Goal: Transaction & Acquisition: Subscribe to service/newsletter

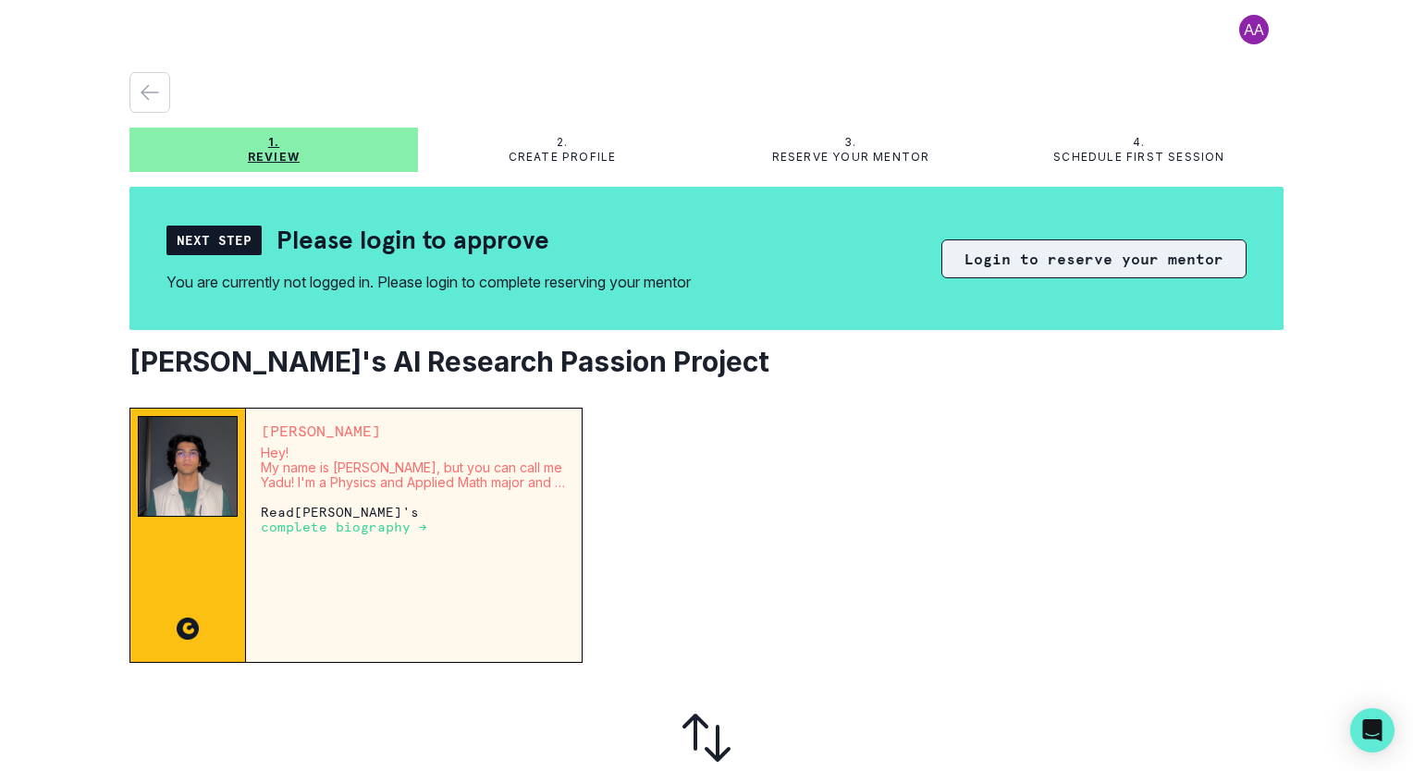
click at [1046, 258] on button "Login to reserve your mentor" at bounding box center [1093, 259] width 305 height 39
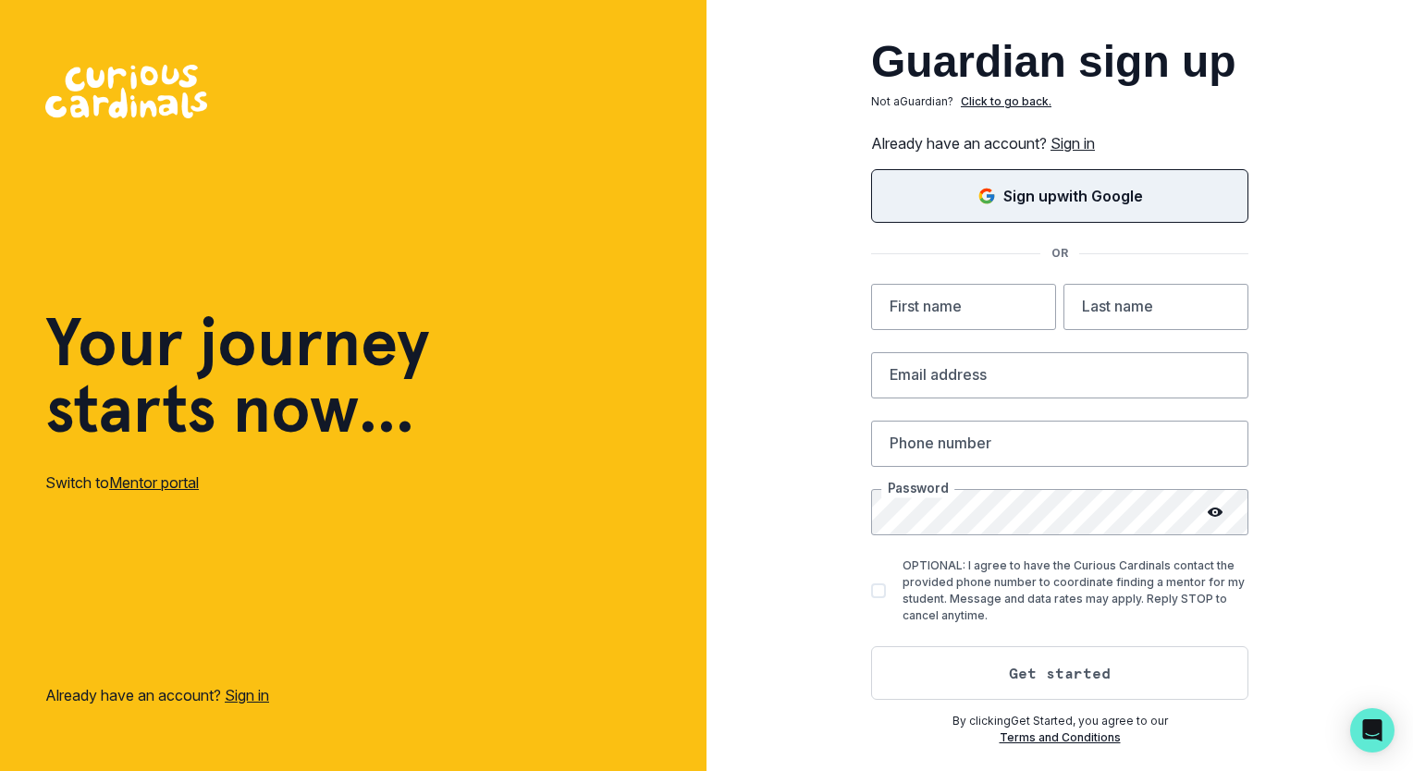
click at [1054, 198] on p "Sign up with Google" at bounding box center [1073, 196] width 140 height 22
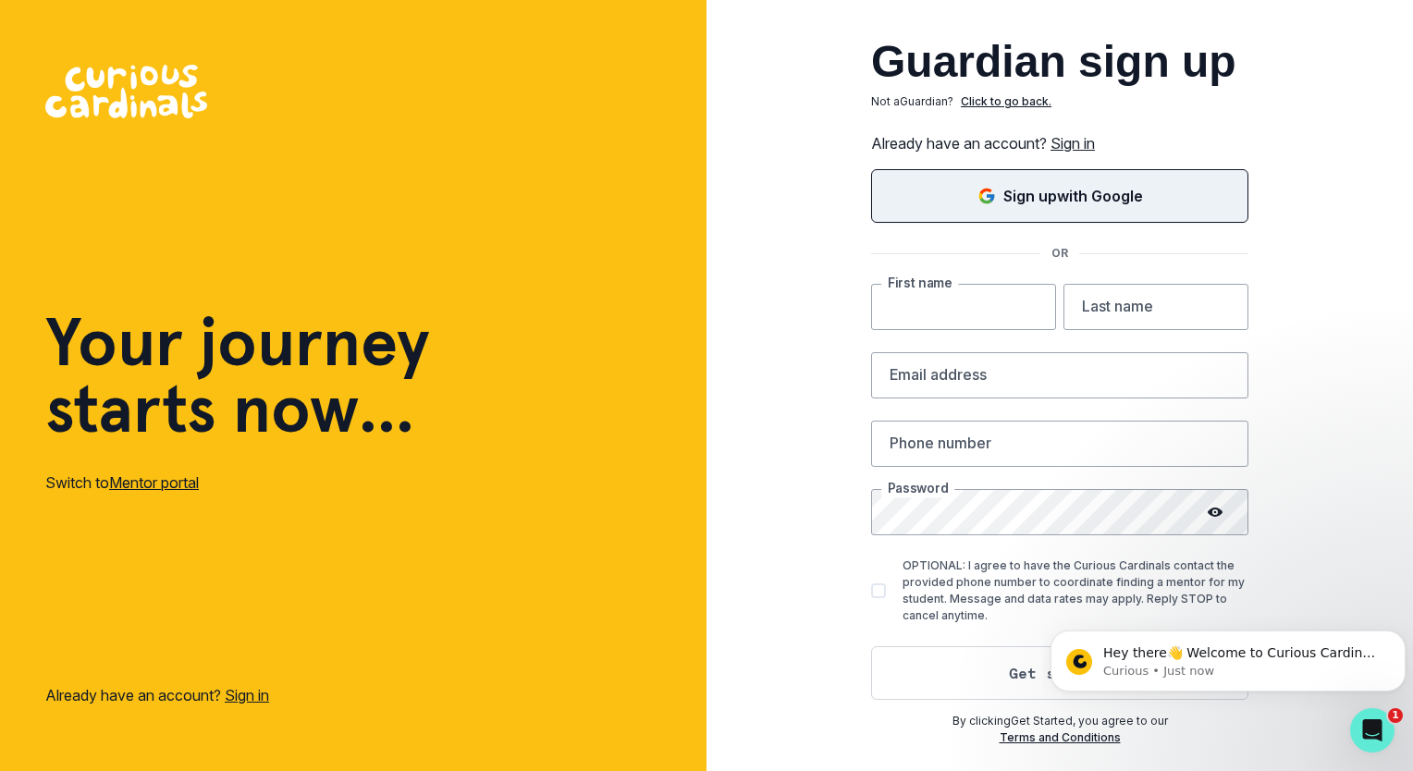
click at [979, 306] on input "text" at bounding box center [963, 307] width 185 height 46
click at [1376, 356] on div "Guardian sign up Not a Guardian ? Click to go back. Already have an account? Si…" at bounding box center [1059, 385] width 706 height 771
click at [1082, 142] on link "Sign in" at bounding box center [1072, 143] width 44 height 18
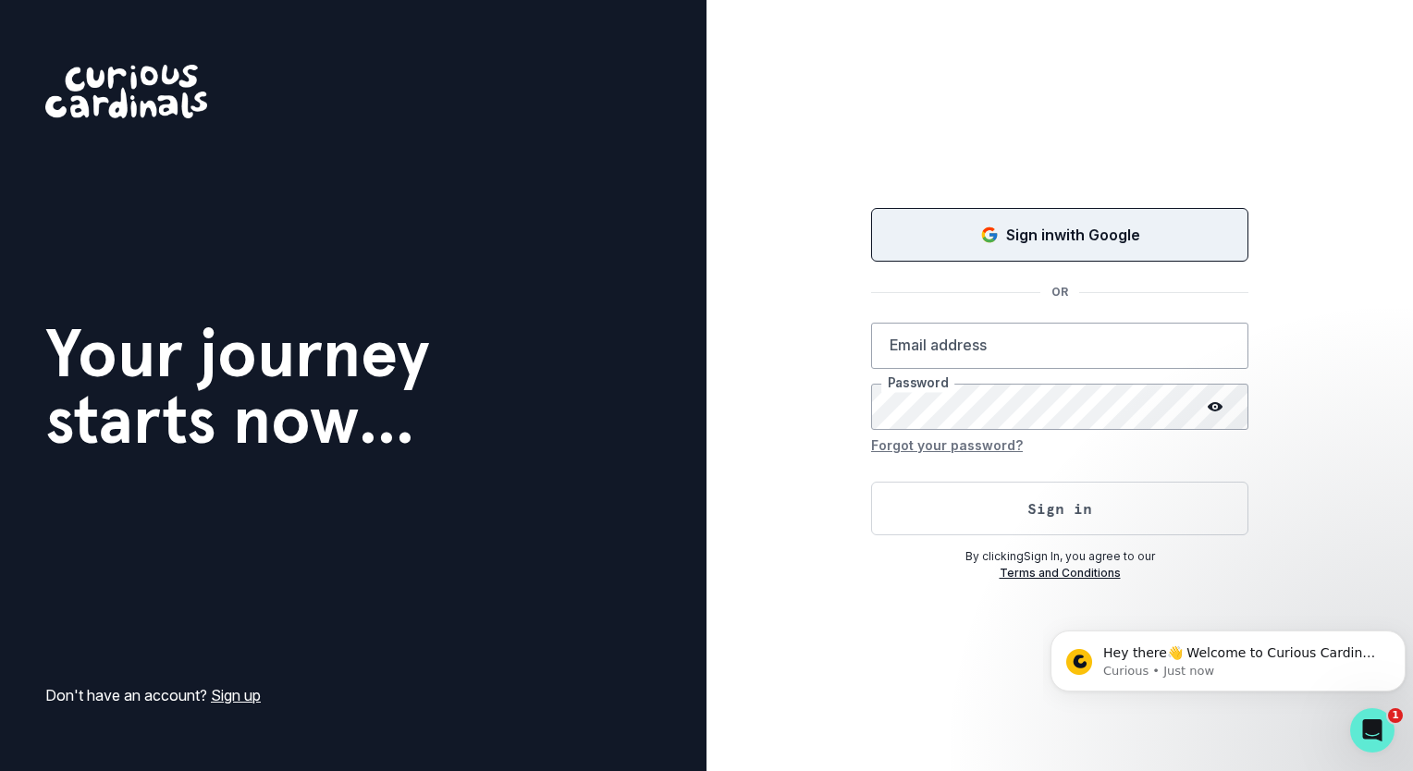
click at [1038, 233] on p "Sign in with Google" at bounding box center [1073, 235] width 134 height 22
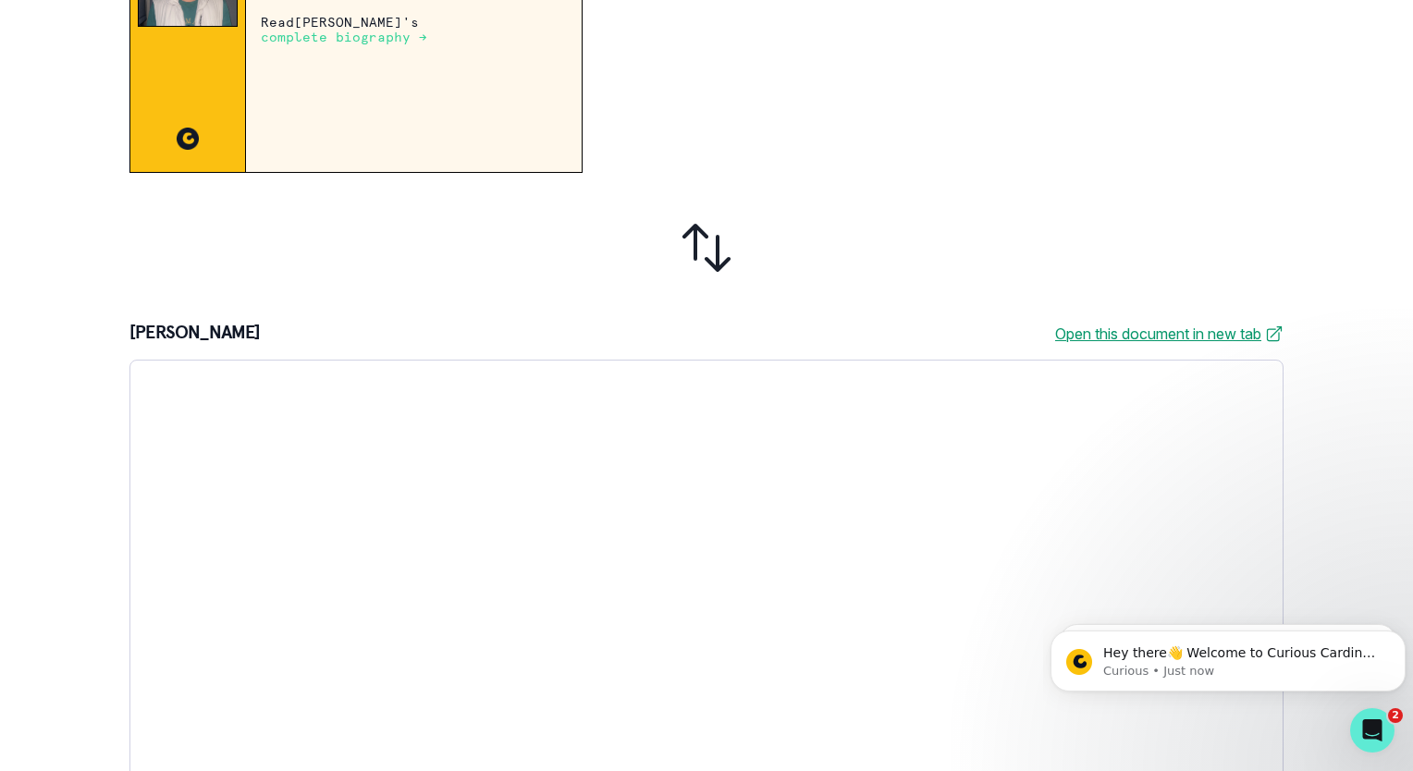
scroll to position [496, 0]
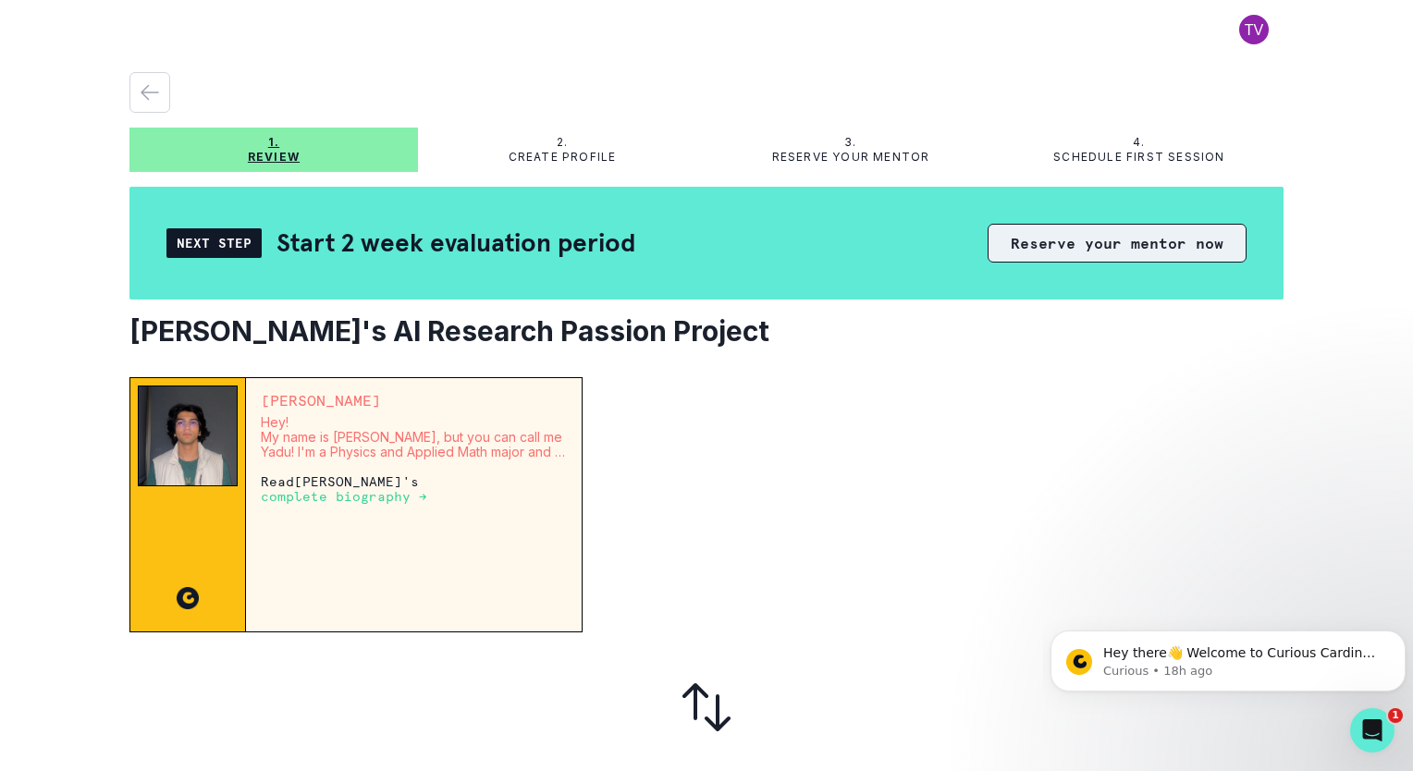
click at [1080, 241] on button "Reserve your mentor now" at bounding box center [1117, 243] width 259 height 39
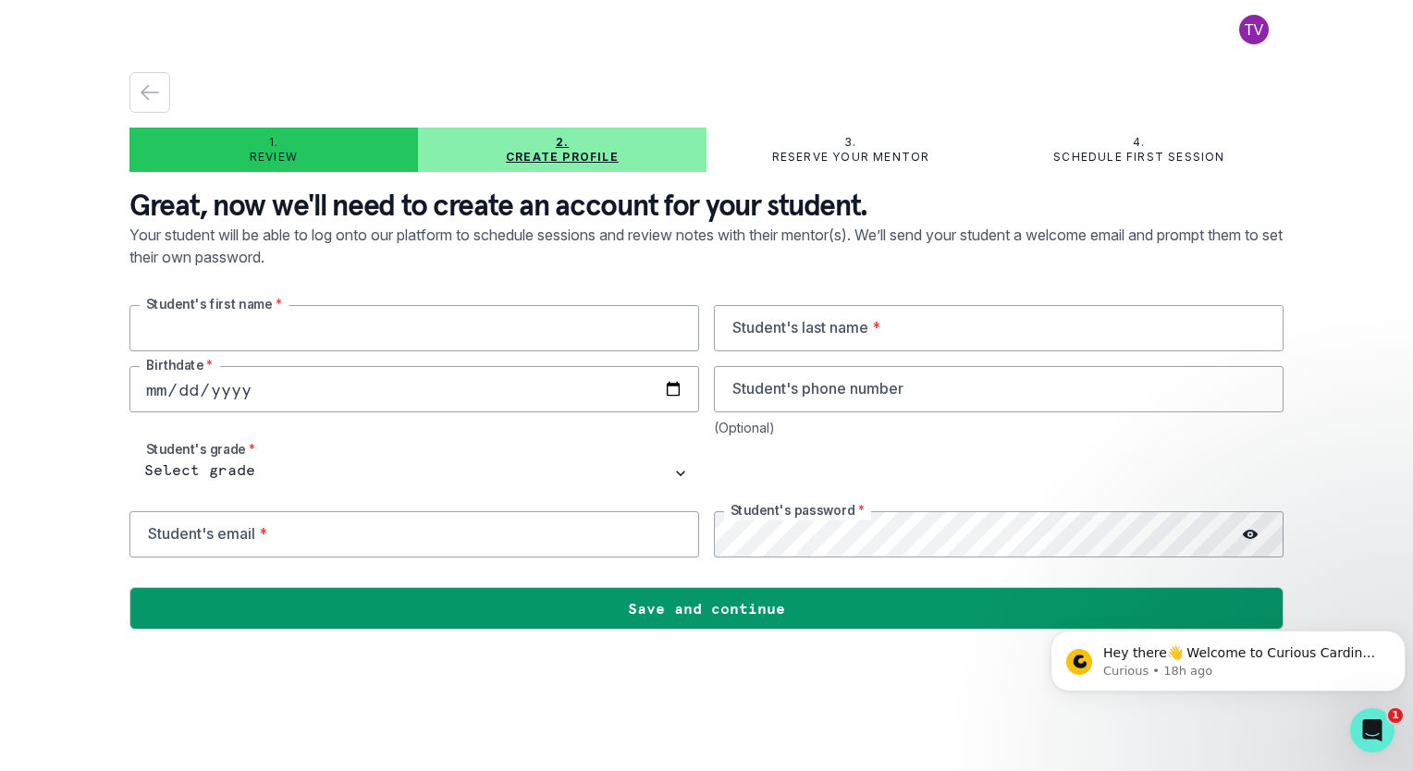
click at [296, 330] on input "text" at bounding box center [414, 328] width 570 height 46
type input "Maanas"
type input "Belllamkonda"
type input "1972800743"
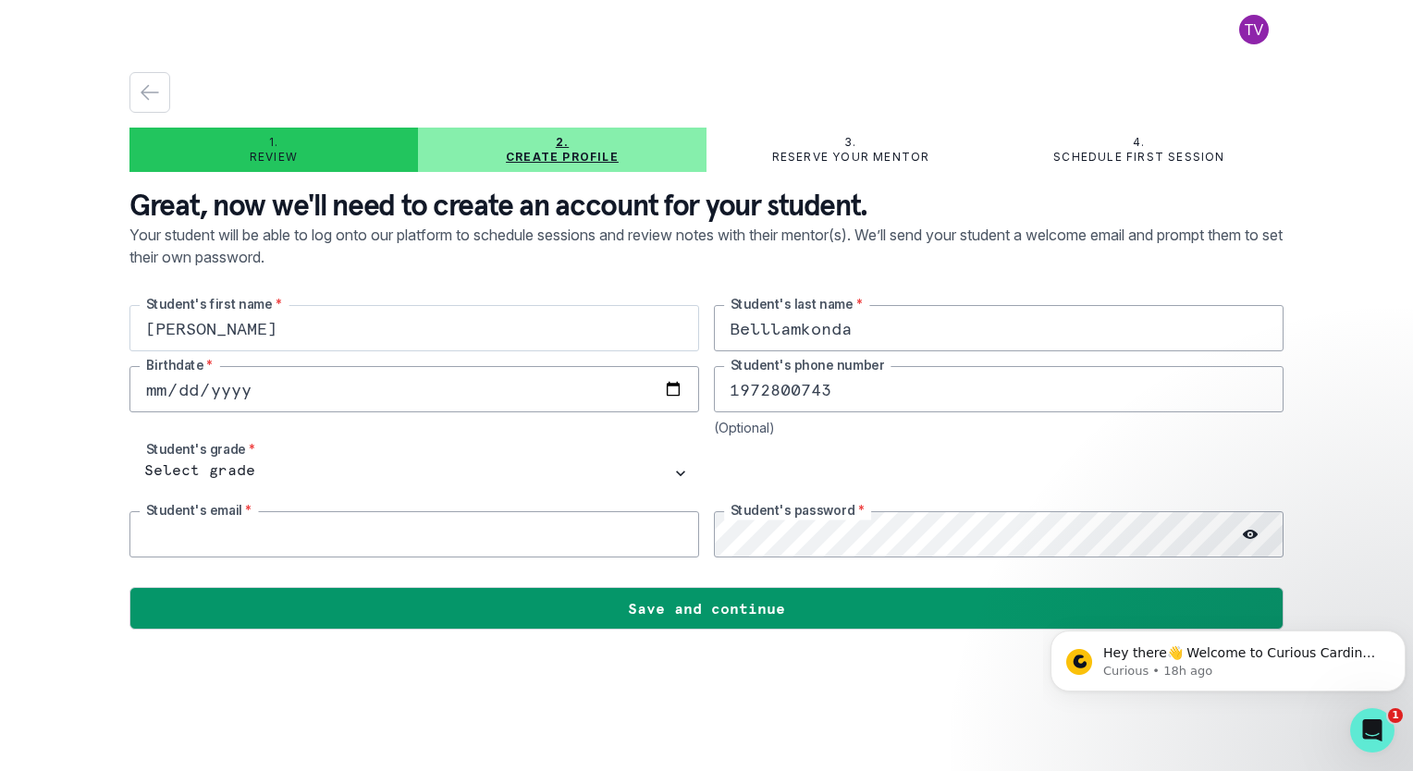
type input "tanujavalluri@gmail.com"
drag, startPoint x: 746, startPoint y: 386, endPoint x: 897, endPoint y: 370, distance: 151.5
click at [897, 370] on input "1972800743" at bounding box center [999, 389] width 570 height 46
type input "1"
type input "4707530474"
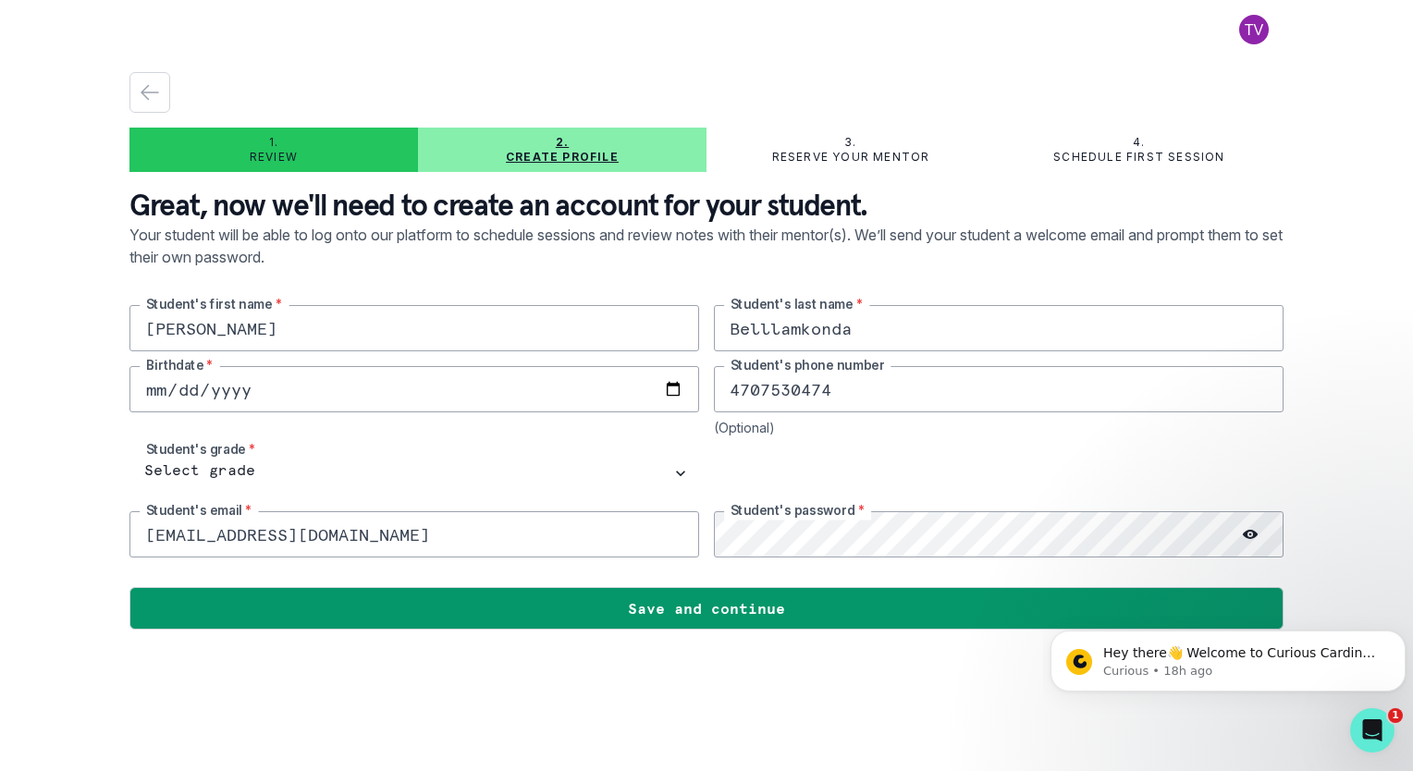
click at [348, 394] on input "date" at bounding box center [414, 389] width 570 height 46
type input "2009-02-10"
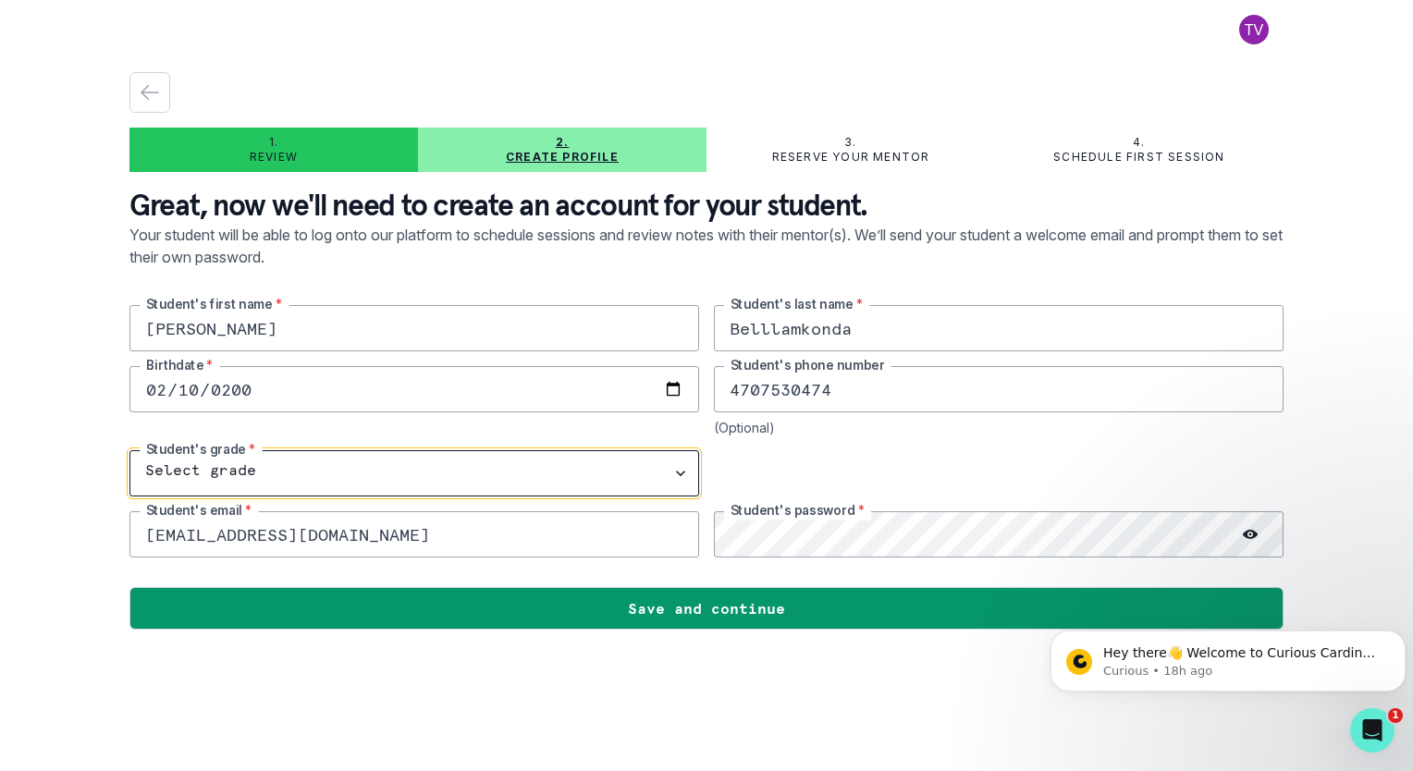
click at [256, 458] on select "Select grade 1st Grade 2nd Grade 3rd Grade 4th Grade 5th Grade 6th Grade 7th Gr…" at bounding box center [414, 473] width 570 height 46
select select "11th Grade"
click at [129, 450] on select "Select grade 1st Grade 2nd Grade 3rd Grade 4th Grade 5th Grade 6th Grade 7th Gr…" at bounding box center [414, 473] width 570 height 46
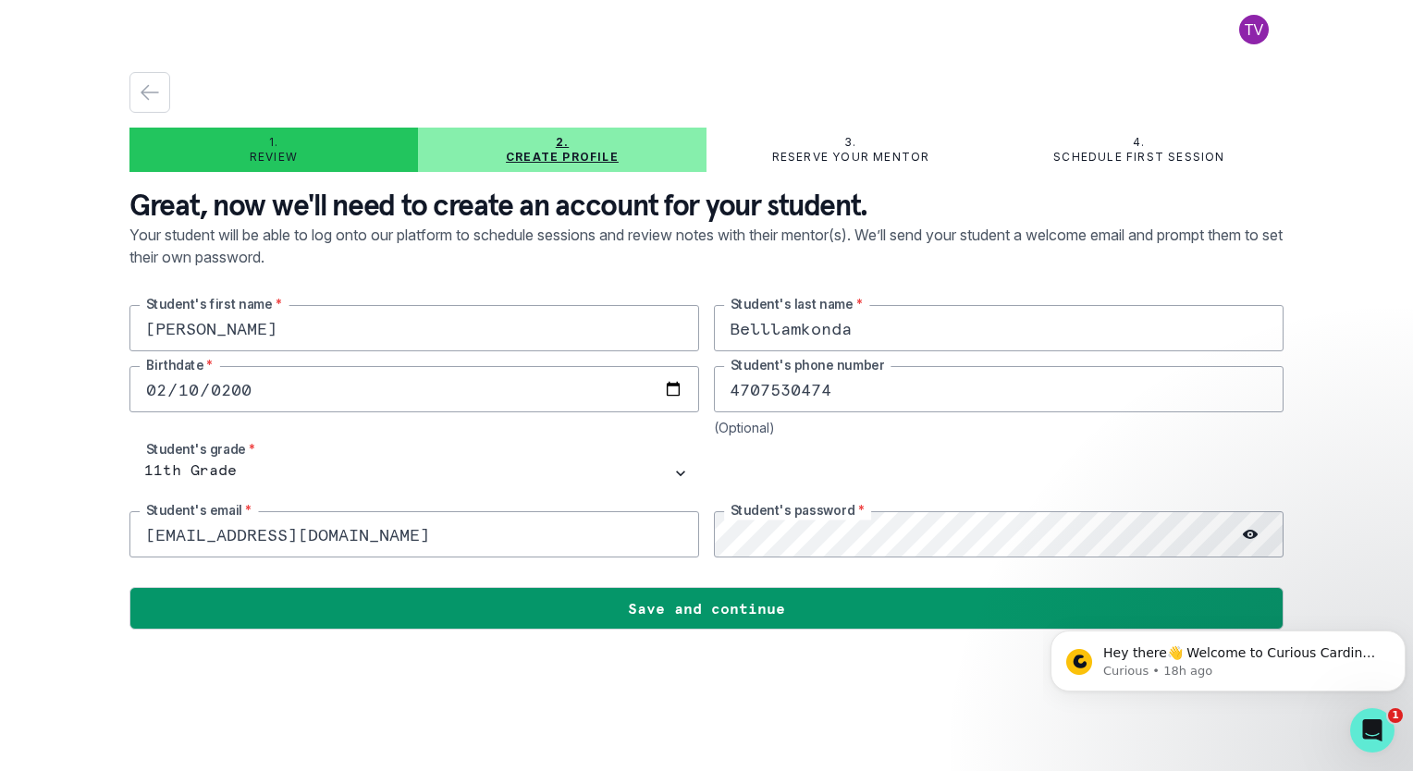
drag, startPoint x: 400, startPoint y: 536, endPoint x: 140, endPoint y: 534, distance: 260.8
click at [140, 534] on input "tanujavalluri@gmail.com" at bounding box center [414, 534] width 570 height 46
type input "maanasbellamkonda@gmail.com"
click at [1255, 527] on icon at bounding box center [1250, 534] width 15 height 15
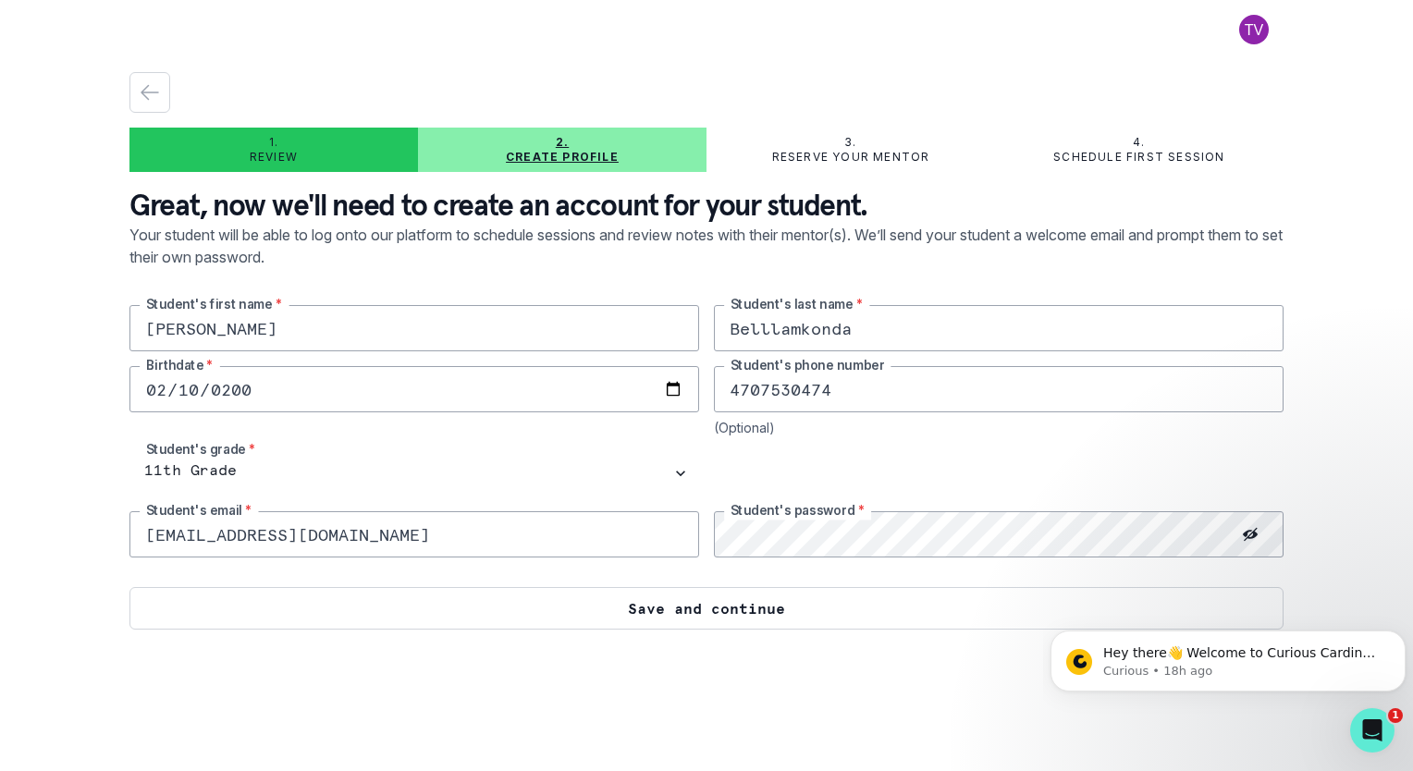
click at [757, 608] on button "Save and continue" at bounding box center [706, 608] width 1154 height 43
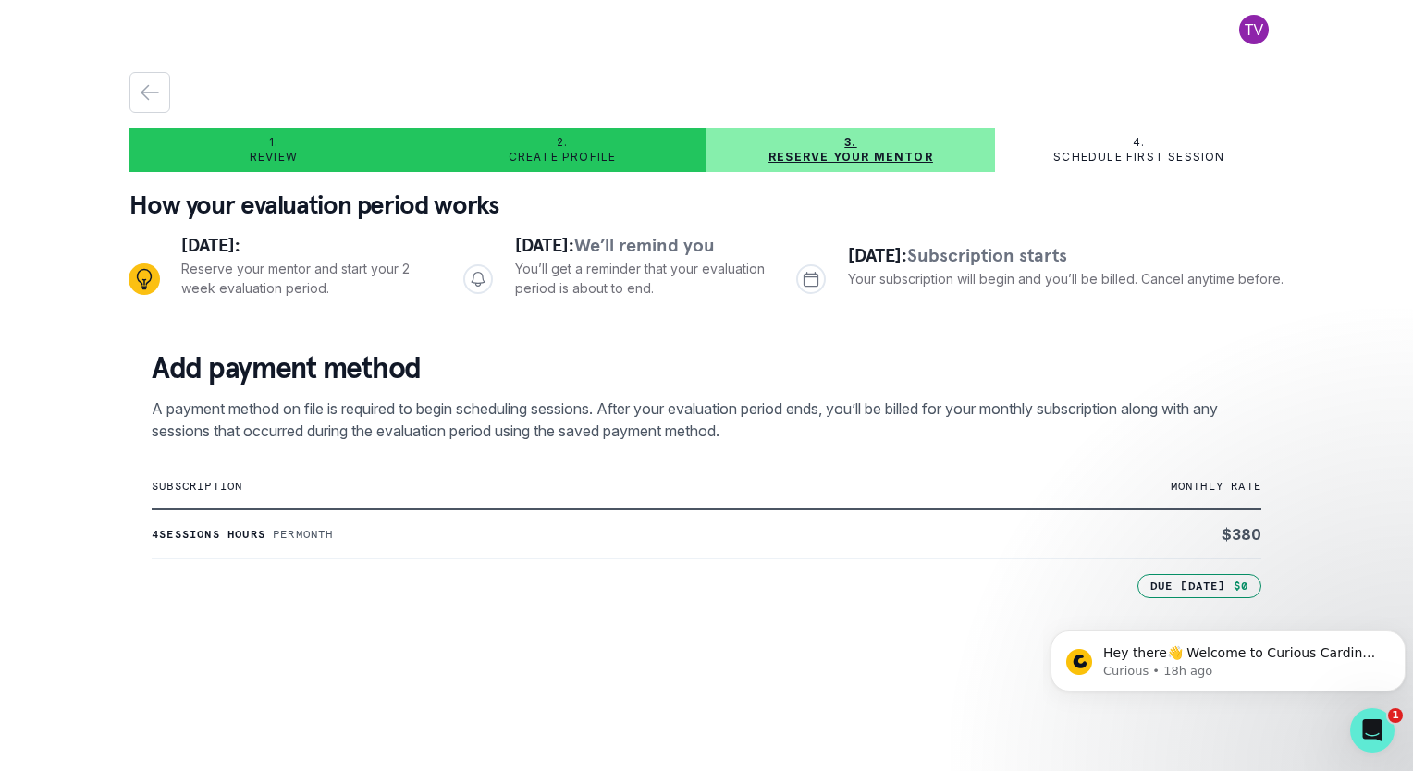
drag, startPoint x: 1280, startPoint y: 424, endPoint x: 1282, endPoint y: 471, distance: 47.2
click at [1282, 471] on main "1. Review 2. Create profile 3. Reserve your mentor 4. Schedule first session Ho…" at bounding box center [707, 385] width 1184 height 771
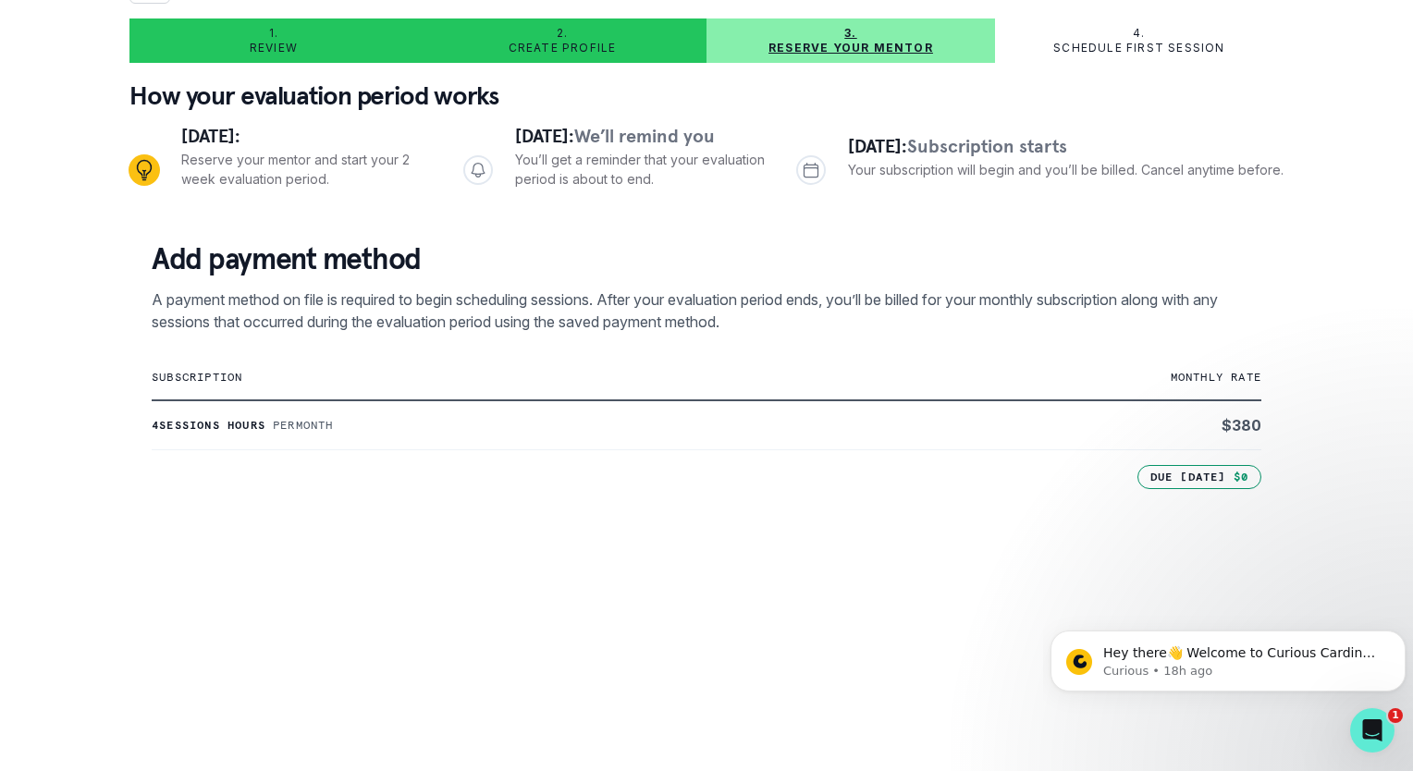
scroll to position [17, 0]
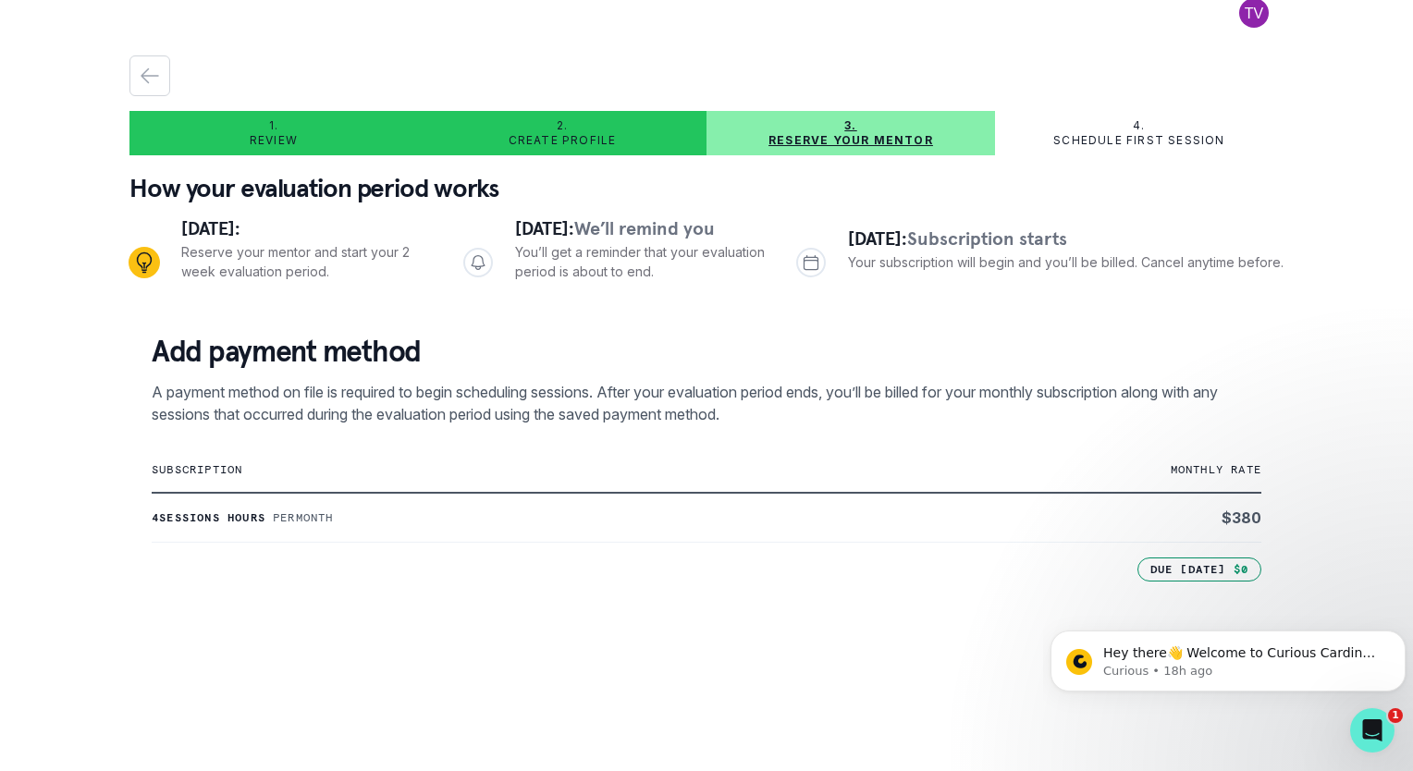
click at [224, 473] on p "subscription" at bounding box center [522, 469] width 740 height 15
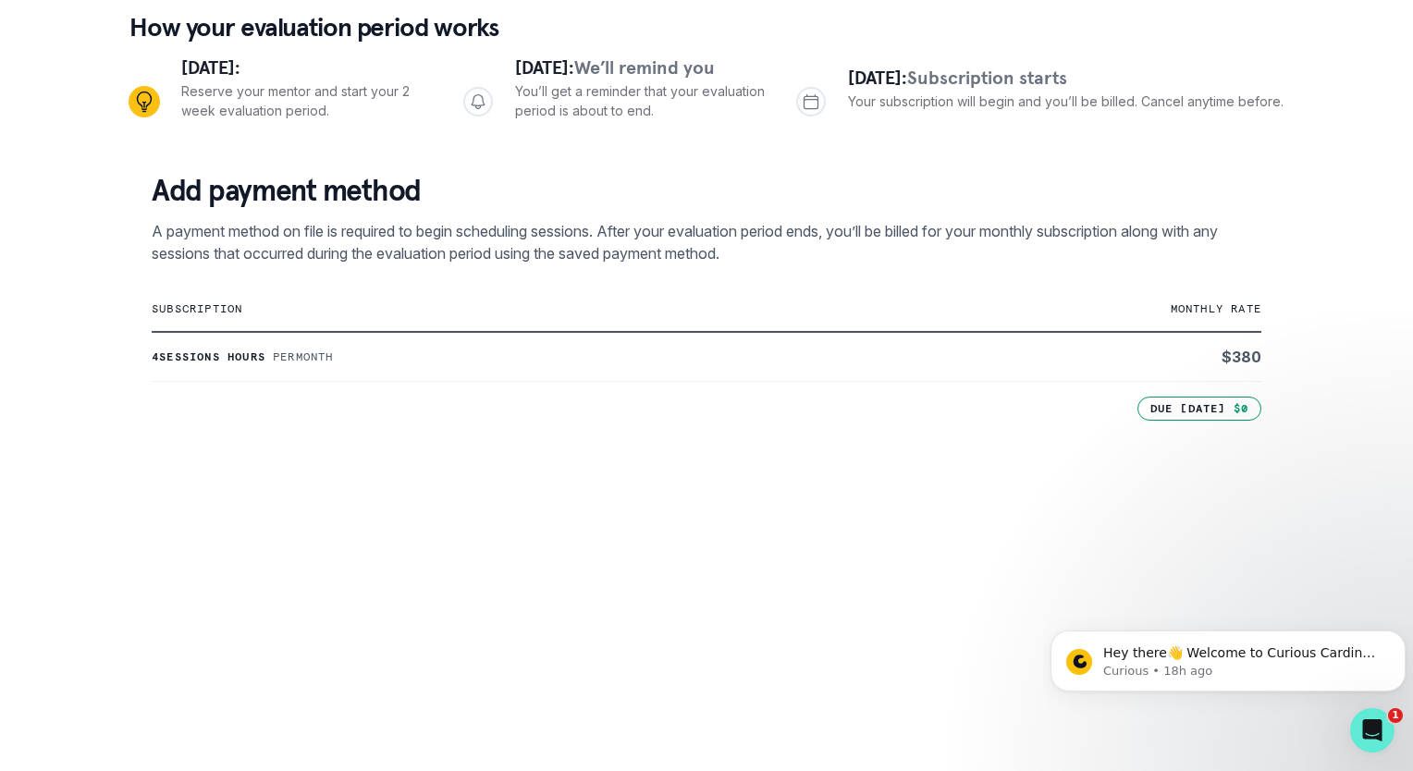
scroll to position [607, 0]
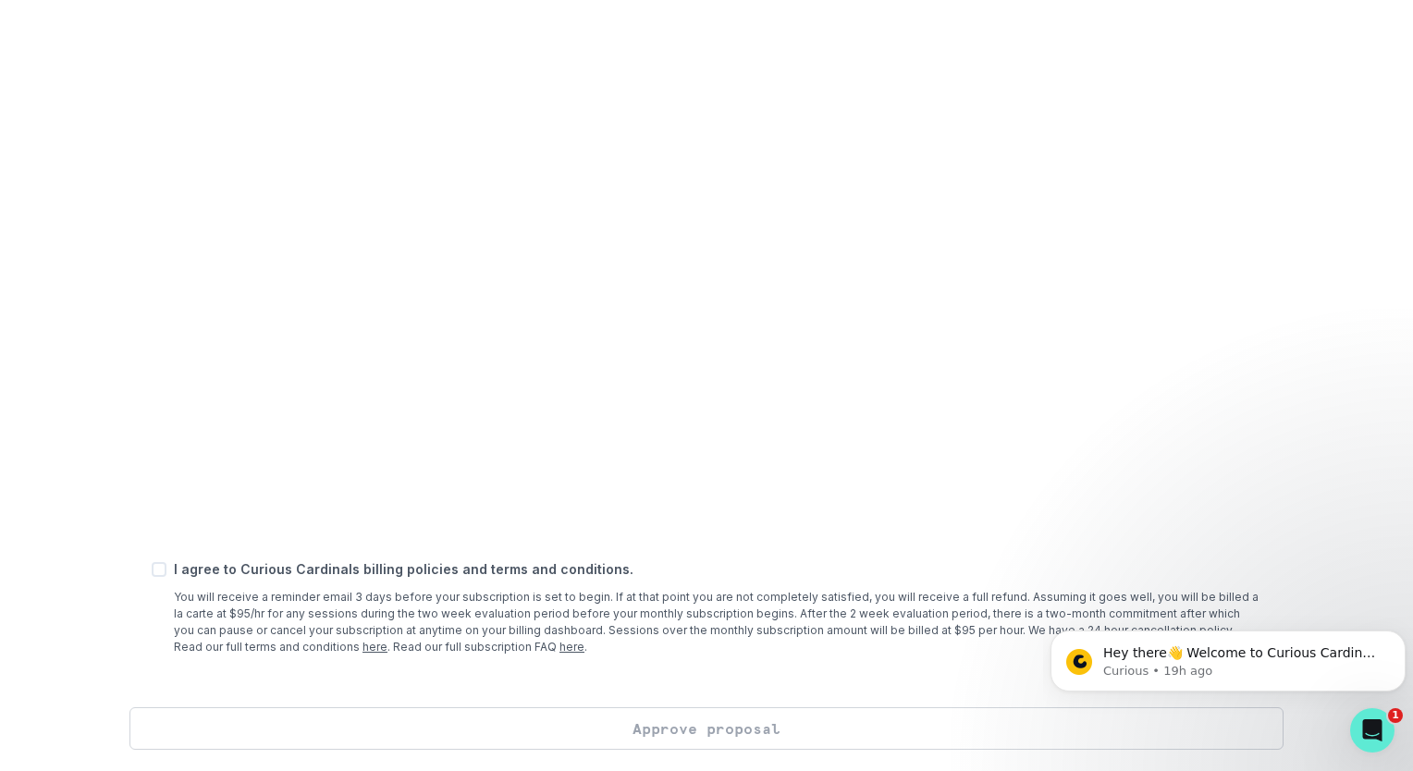
click at [159, 567] on span at bounding box center [159, 569] width 15 height 15
click at [152, 569] on input "checkbox" at bounding box center [151, 569] width 1 height 1
checkbox input "true"
drag, startPoint x: 743, startPoint y: 738, endPoint x: 712, endPoint y: 735, distance: 31.6
drag, startPoint x: 712, startPoint y: 735, endPoint x: 670, endPoint y: 723, distance: 44.2
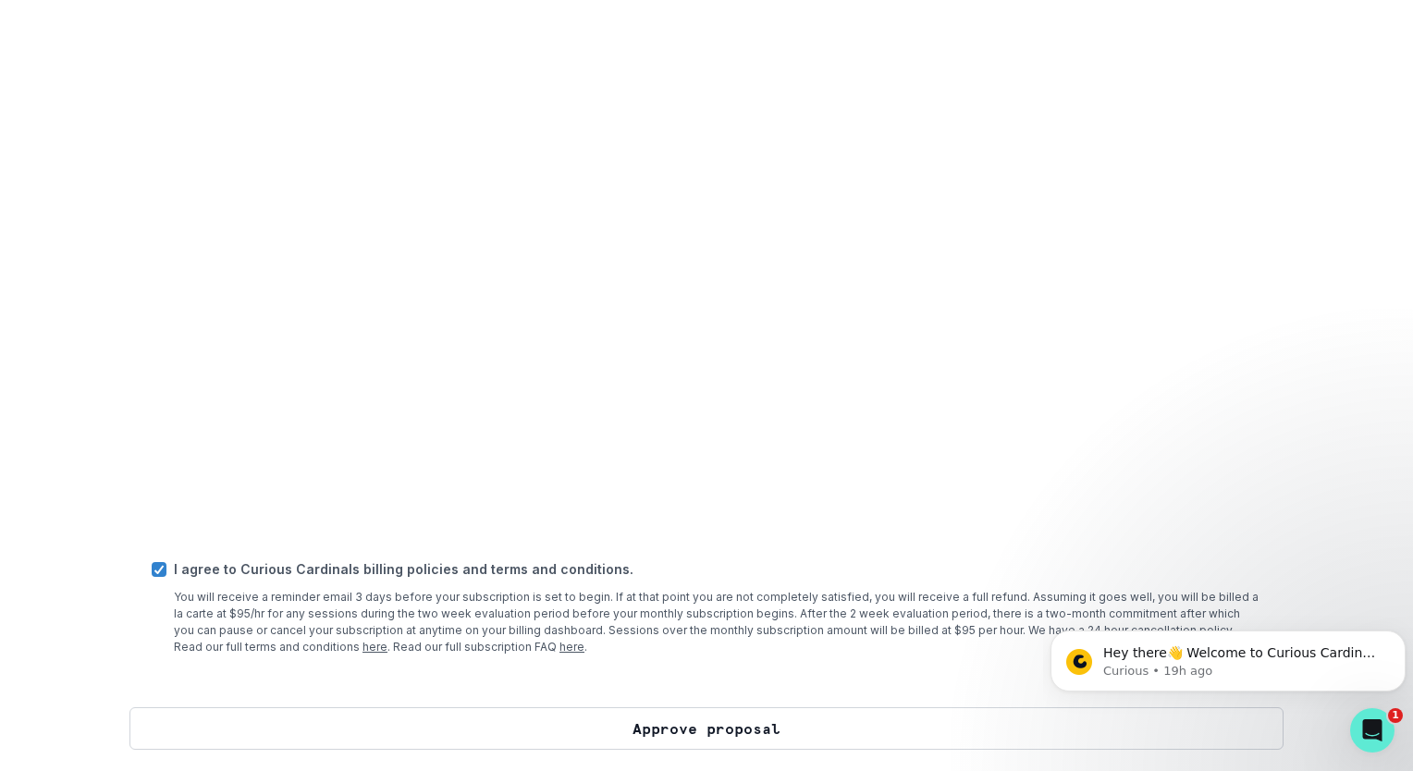
click at [670, 723] on button "Approve proposal" at bounding box center [706, 728] width 1154 height 43
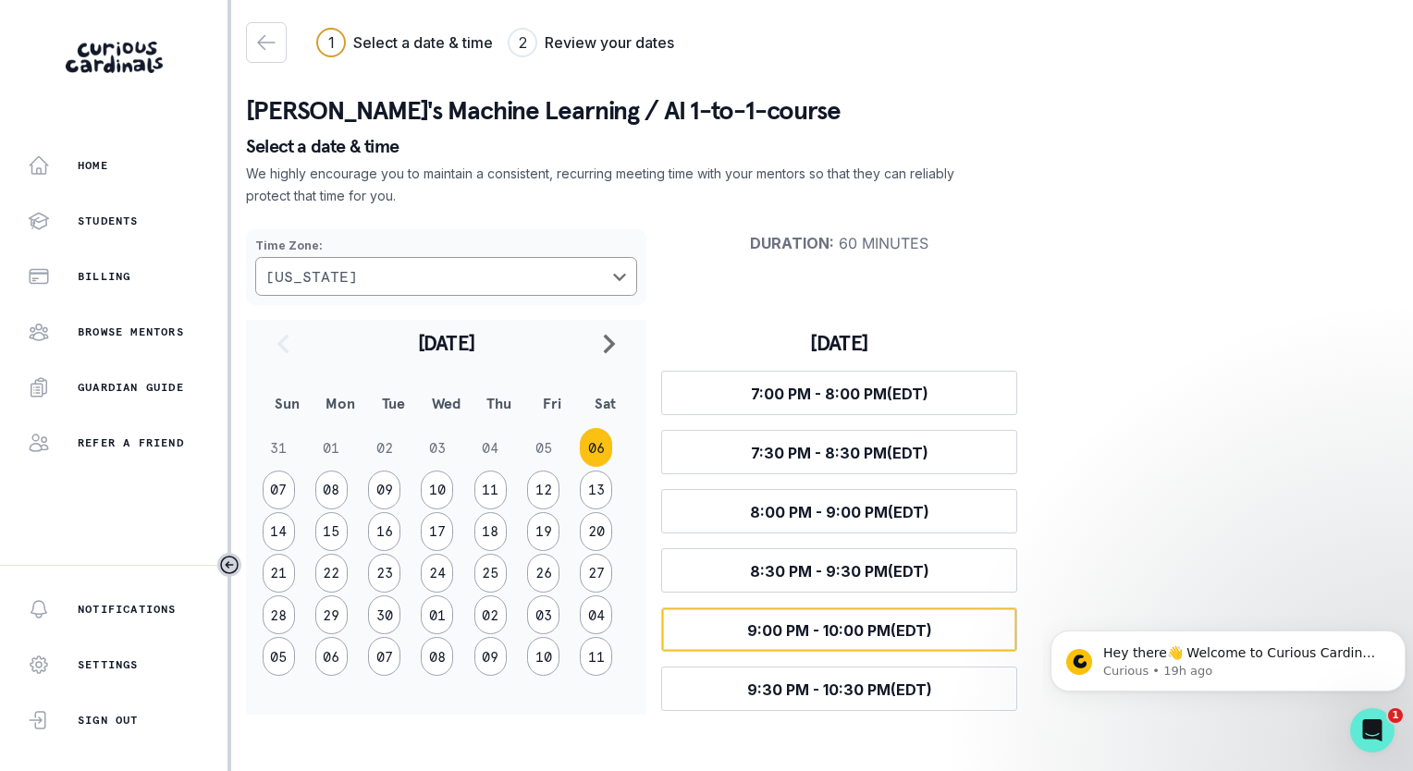
click at [839, 626] on span "9:00 PM - 10:00 PM (EDT)" at bounding box center [839, 630] width 185 height 18
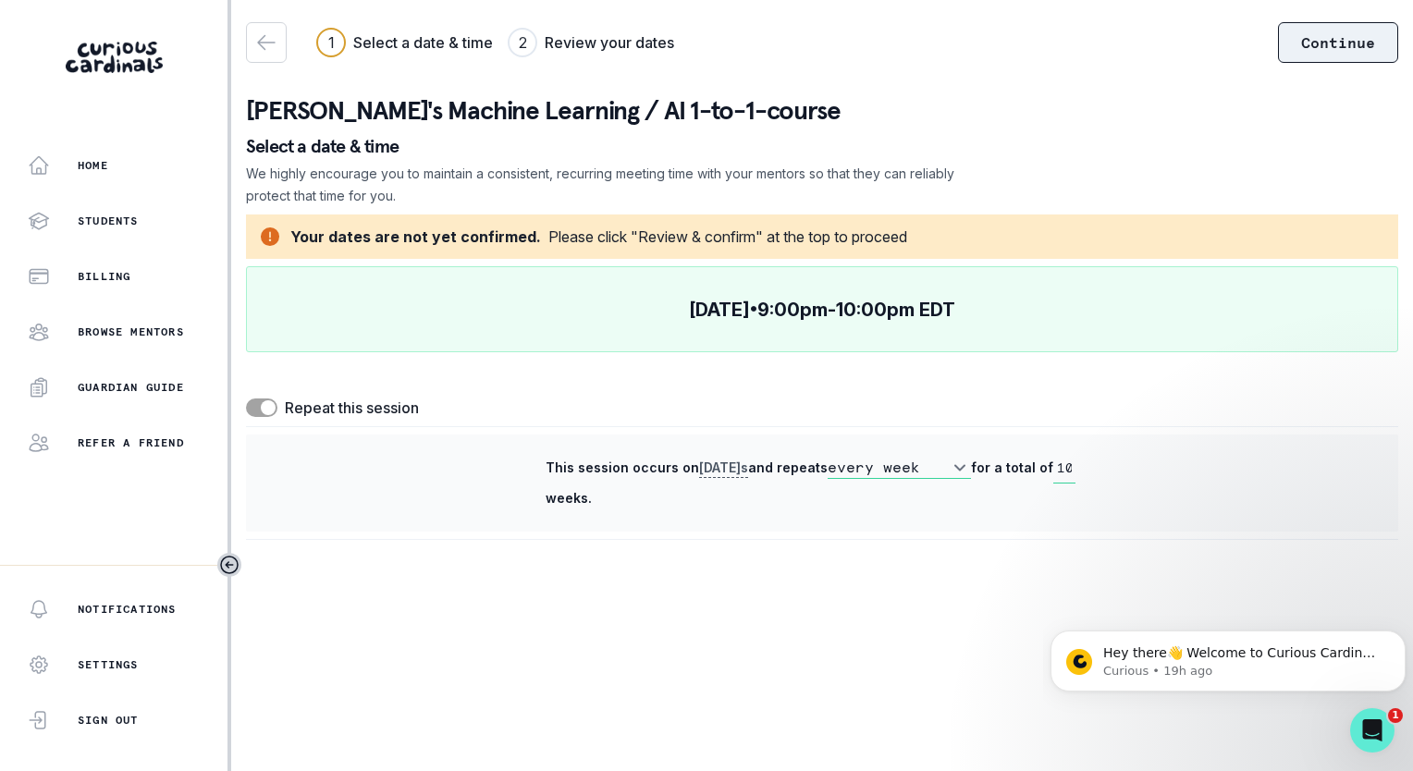
click at [1337, 36] on button "Continue" at bounding box center [1338, 42] width 120 height 41
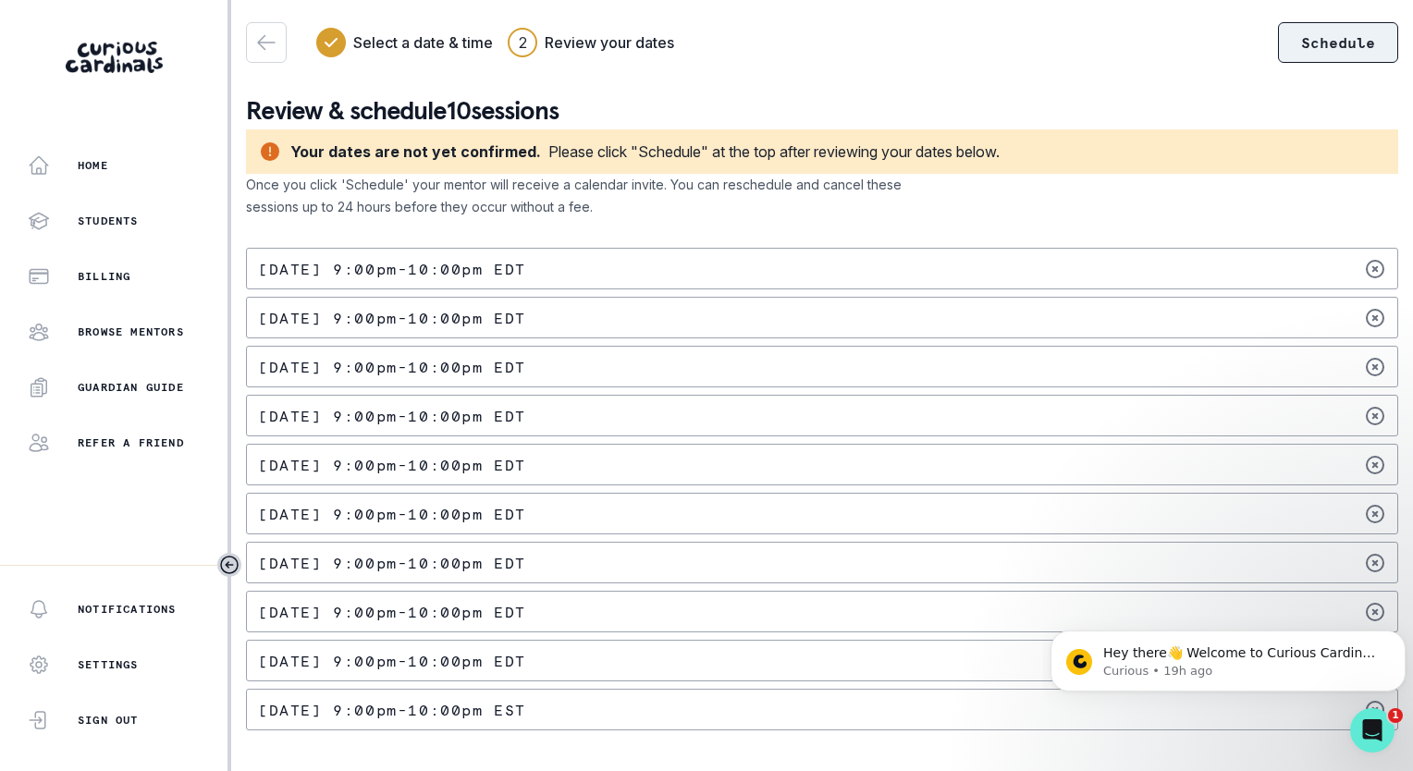
click at [1302, 40] on button "Schedule" at bounding box center [1338, 42] width 120 height 41
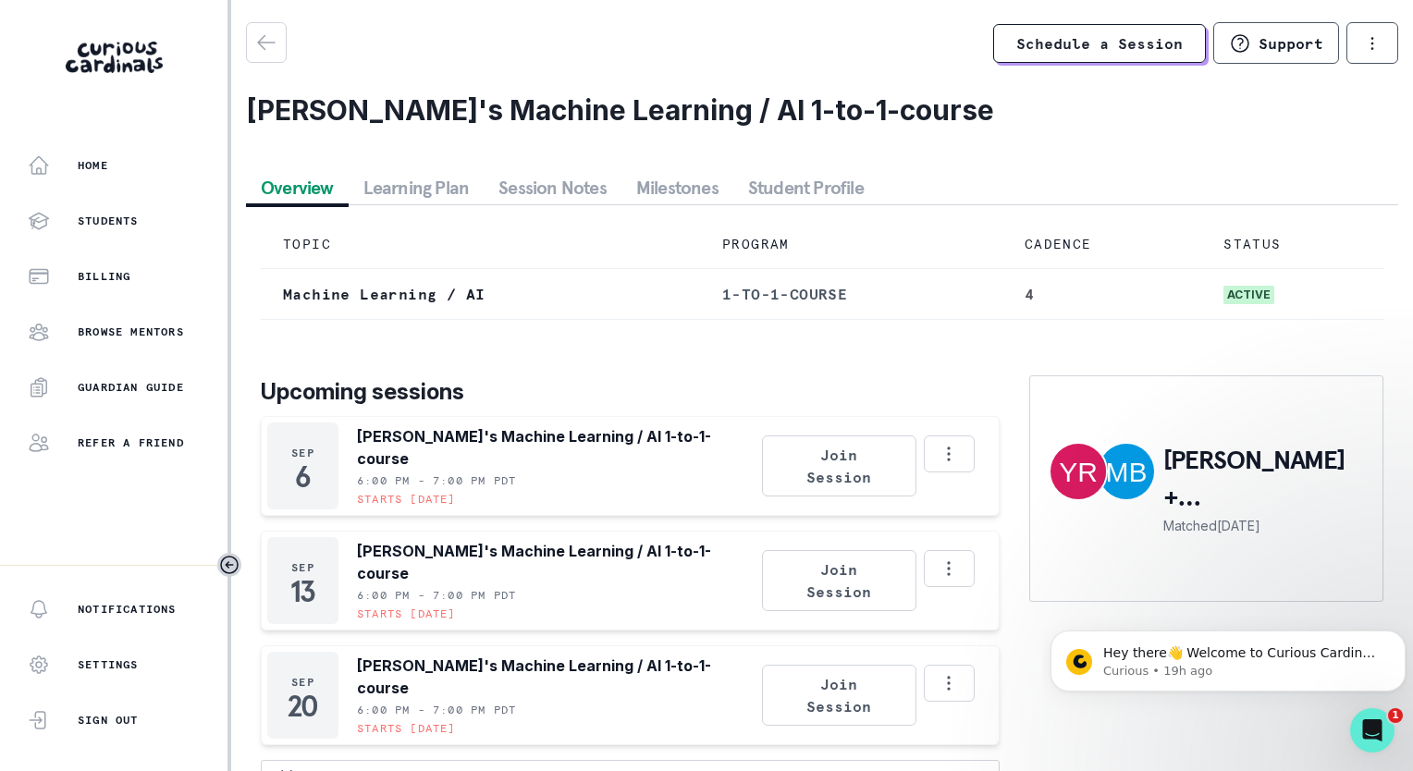
scroll to position [87, 0]
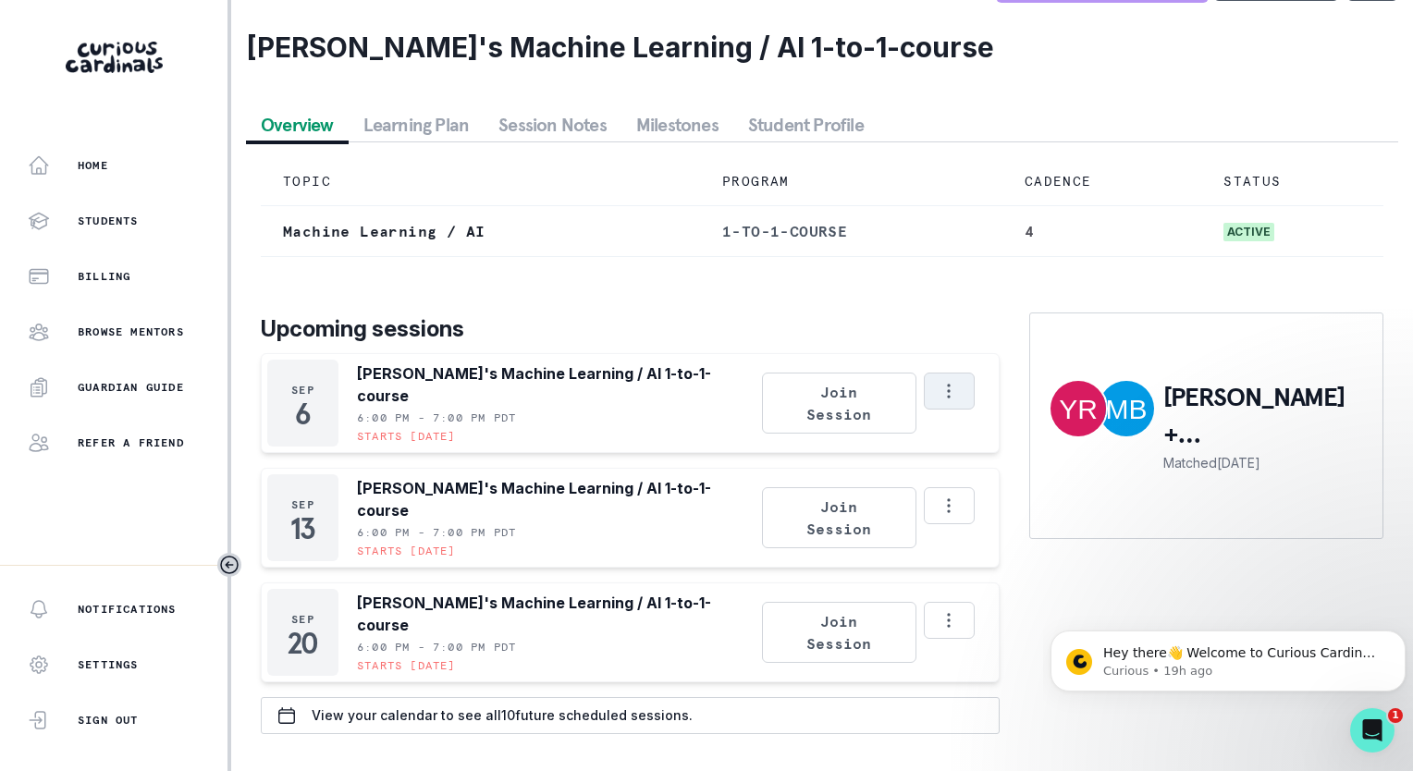
click at [929, 399] on button "Options" at bounding box center [949, 391] width 51 height 37
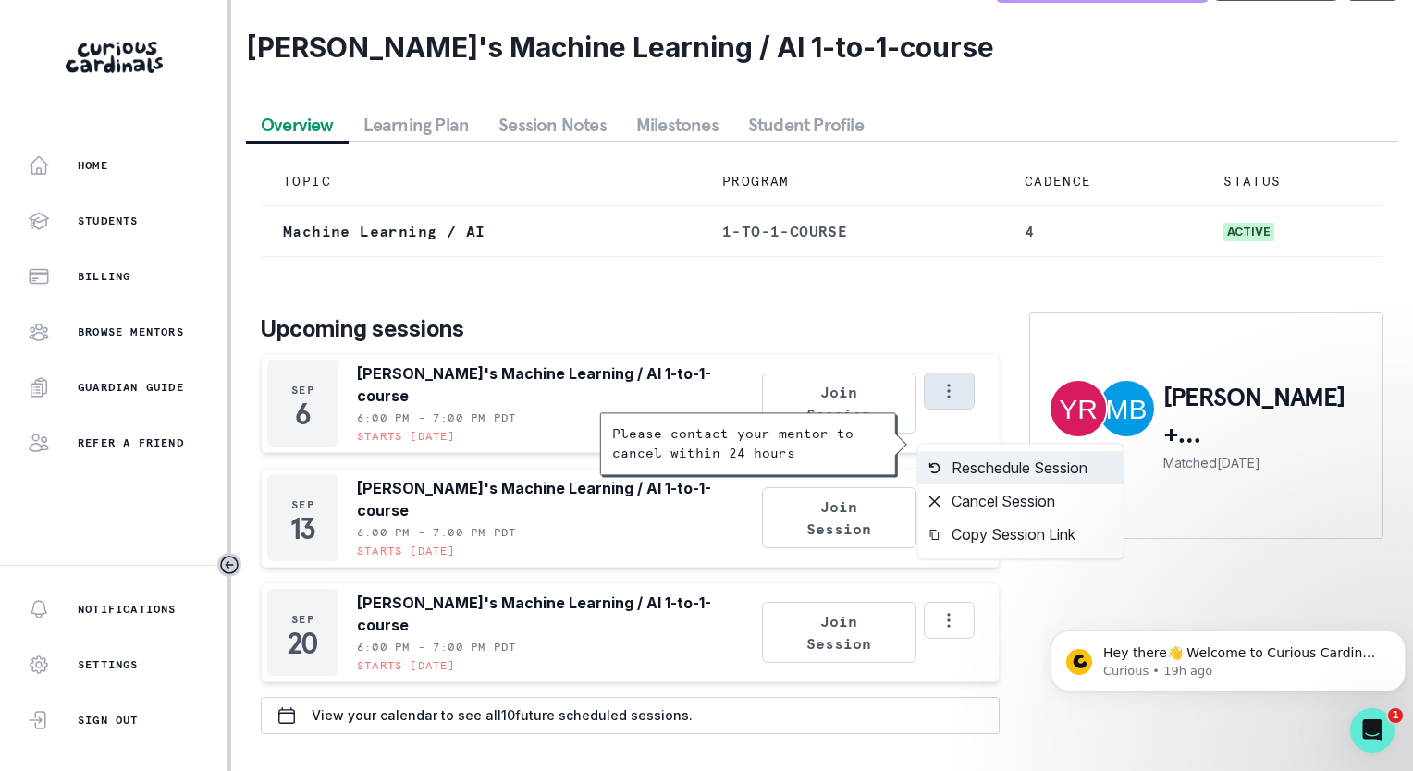
click at [964, 451] on button "Reschedule Session" at bounding box center [1020, 467] width 205 height 33
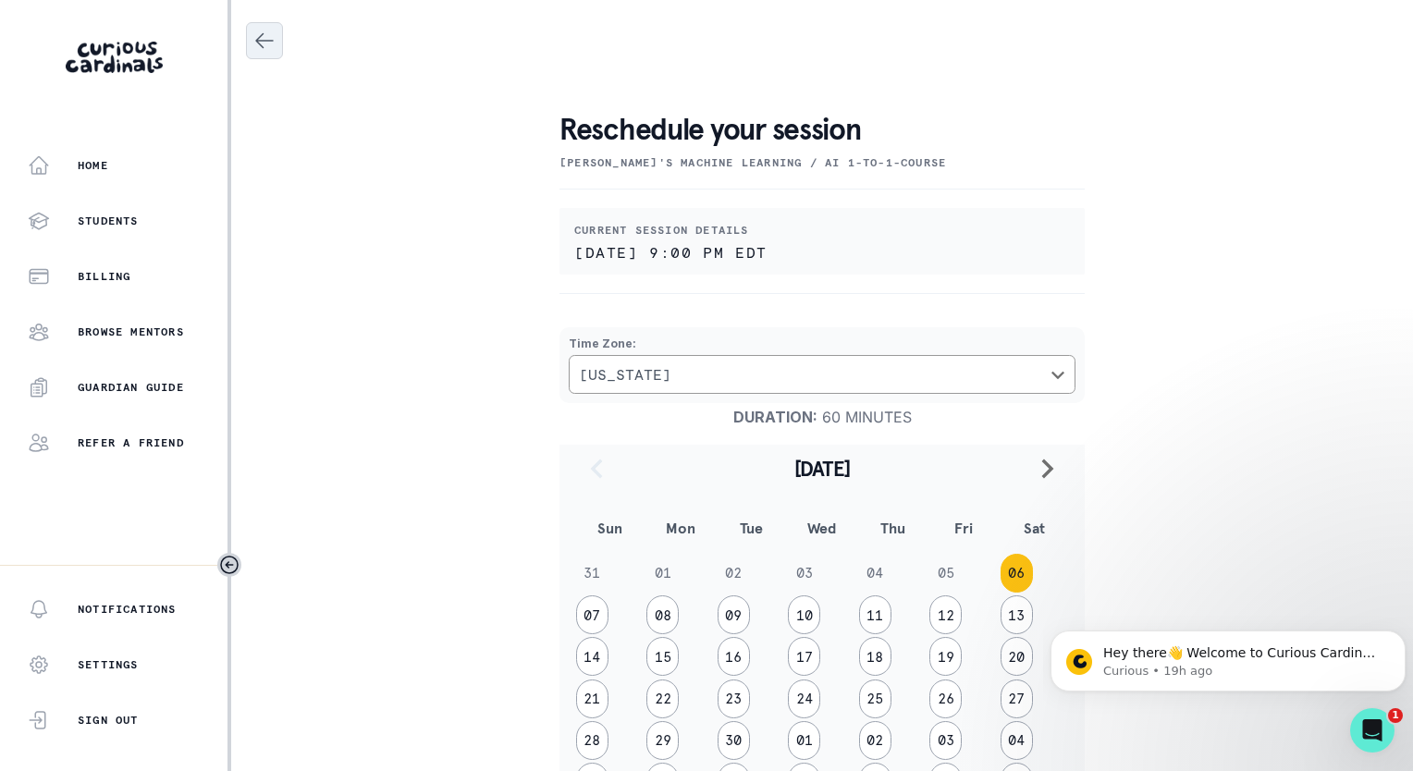
click at [262, 43] on icon "Close" at bounding box center [264, 41] width 22 height 22
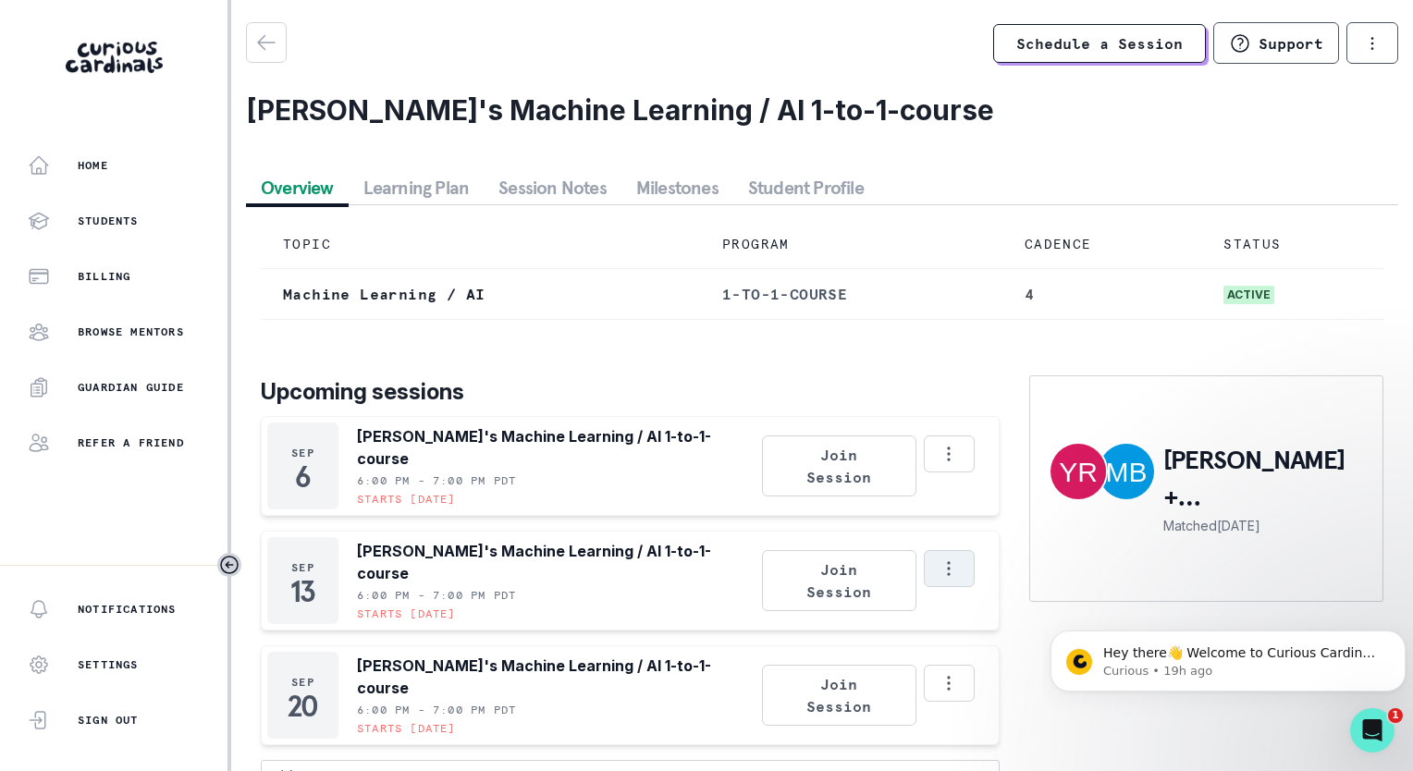
click at [945, 579] on icon "Options" at bounding box center [949, 569] width 20 height 20
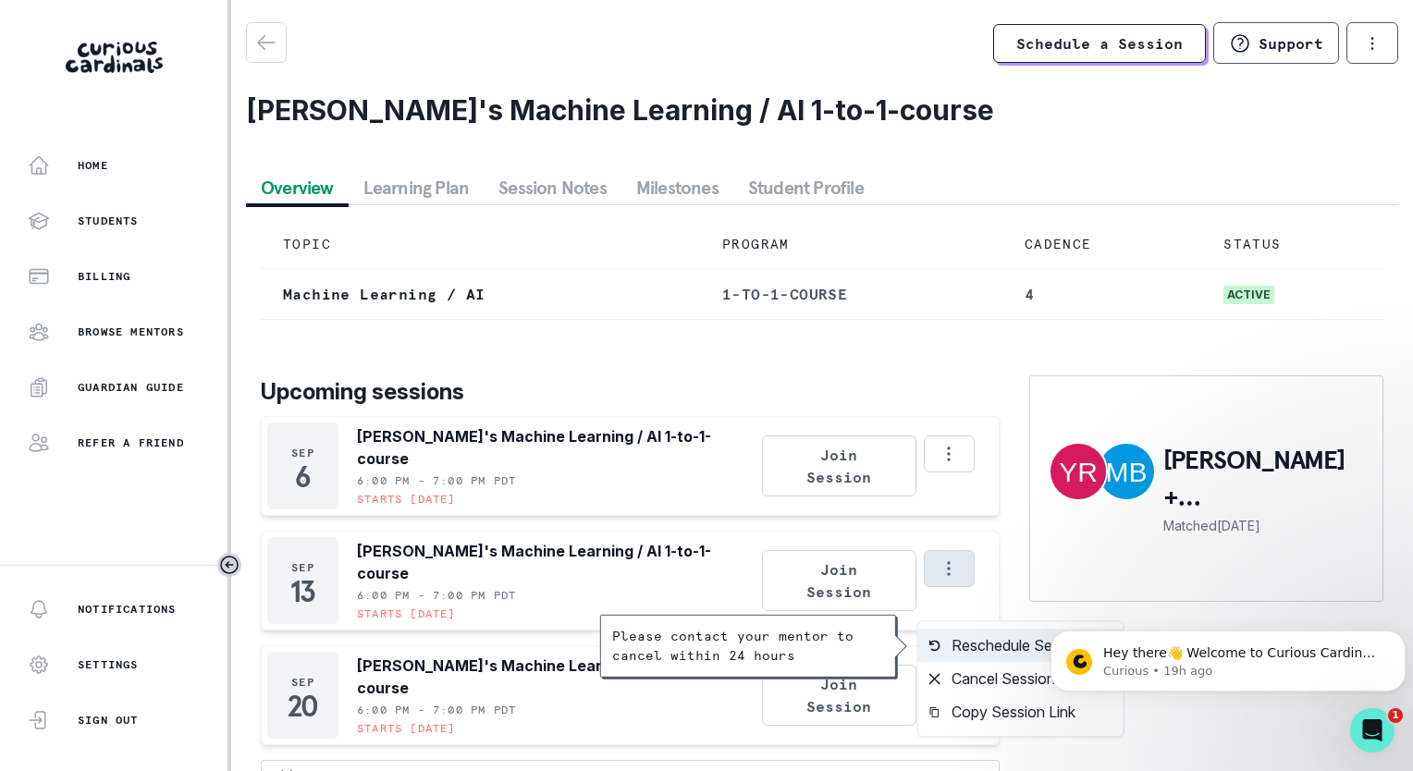
click at [972, 645] on button "Reschedule Session" at bounding box center [1020, 645] width 205 height 33
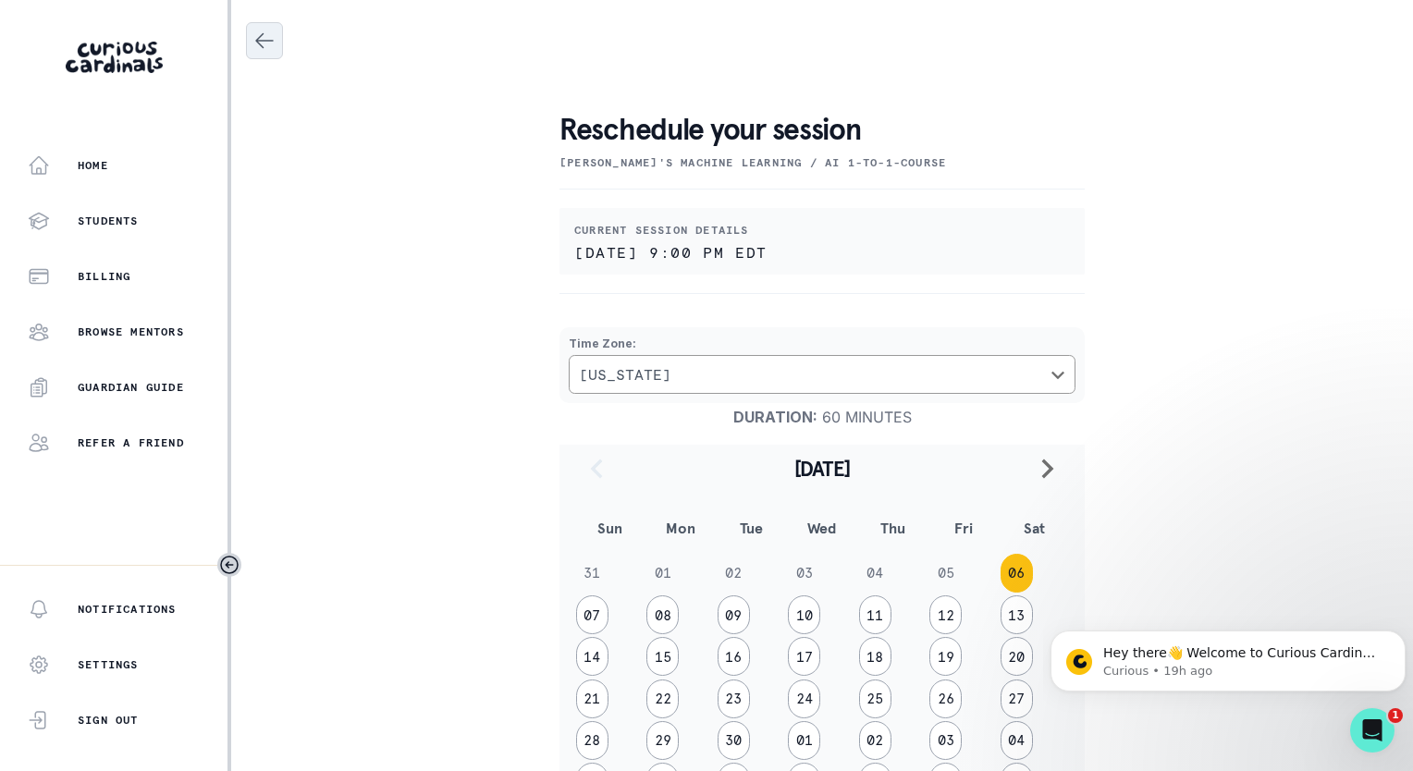
click at [266, 46] on icon "Close" at bounding box center [264, 41] width 22 height 22
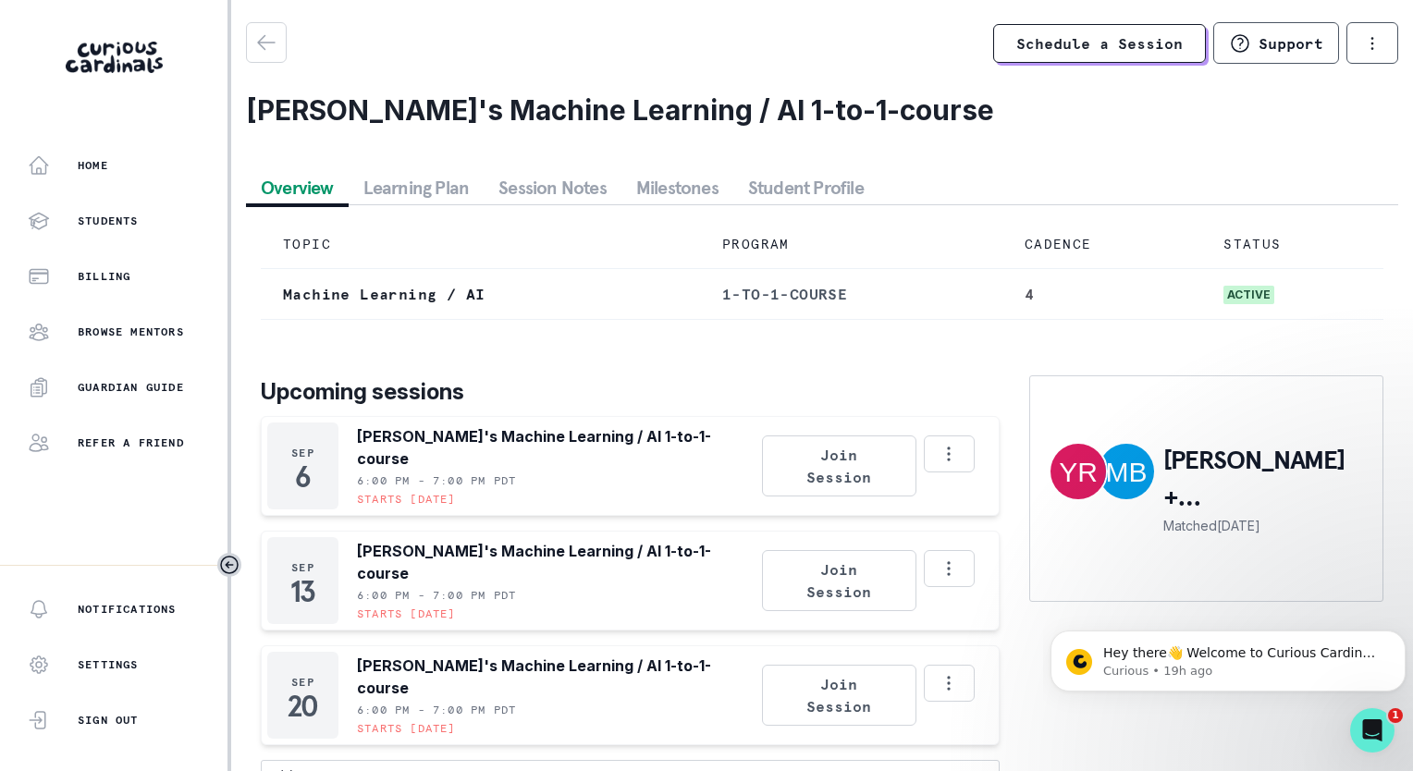
scroll to position [87, 0]
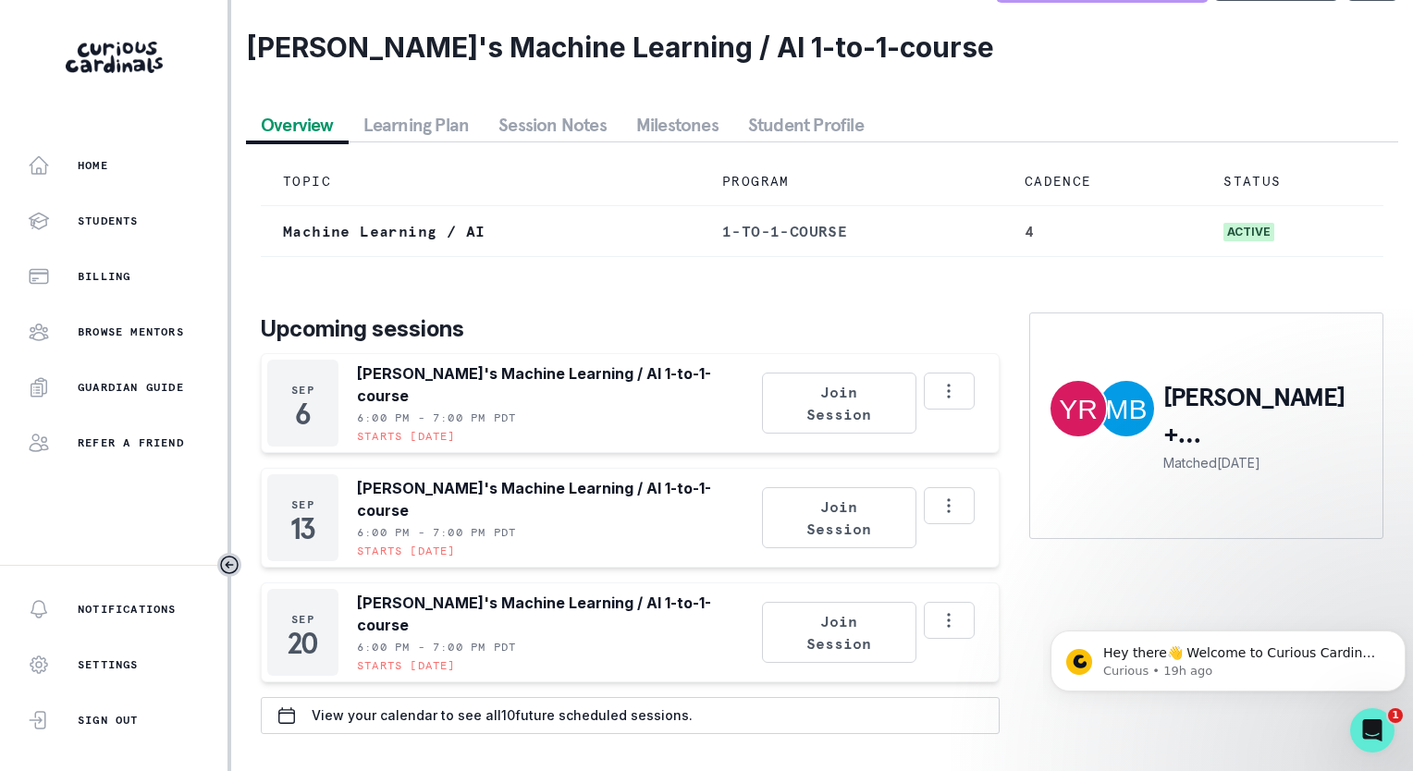
drag, startPoint x: 1407, startPoint y: 547, endPoint x: 357, endPoint y: 15, distance: 1177.0
click at [431, 103] on div "Schedule a Session Support Request engagement pause Cancel subscription Manaas …" at bounding box center [822, 354] width 1152 height 790
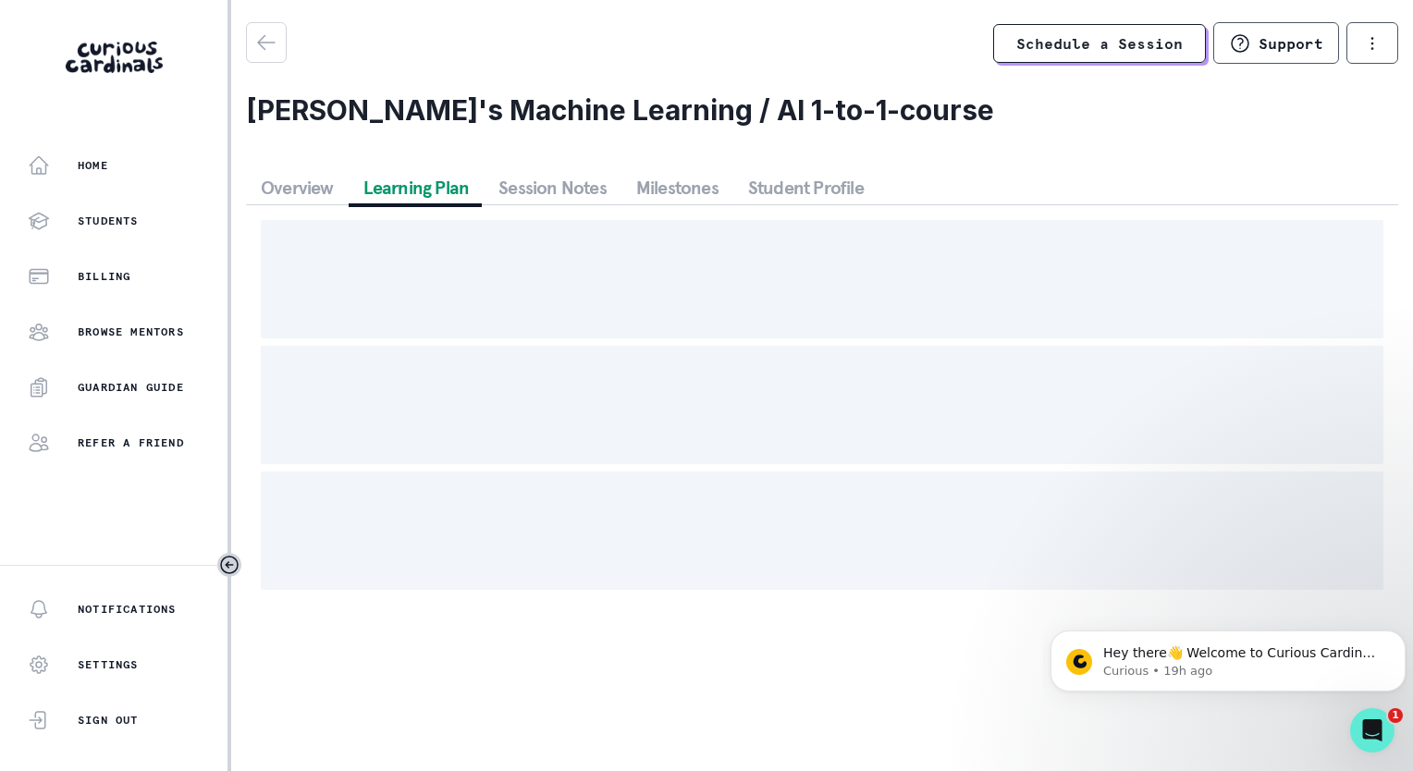
scroll to position [0, 0]
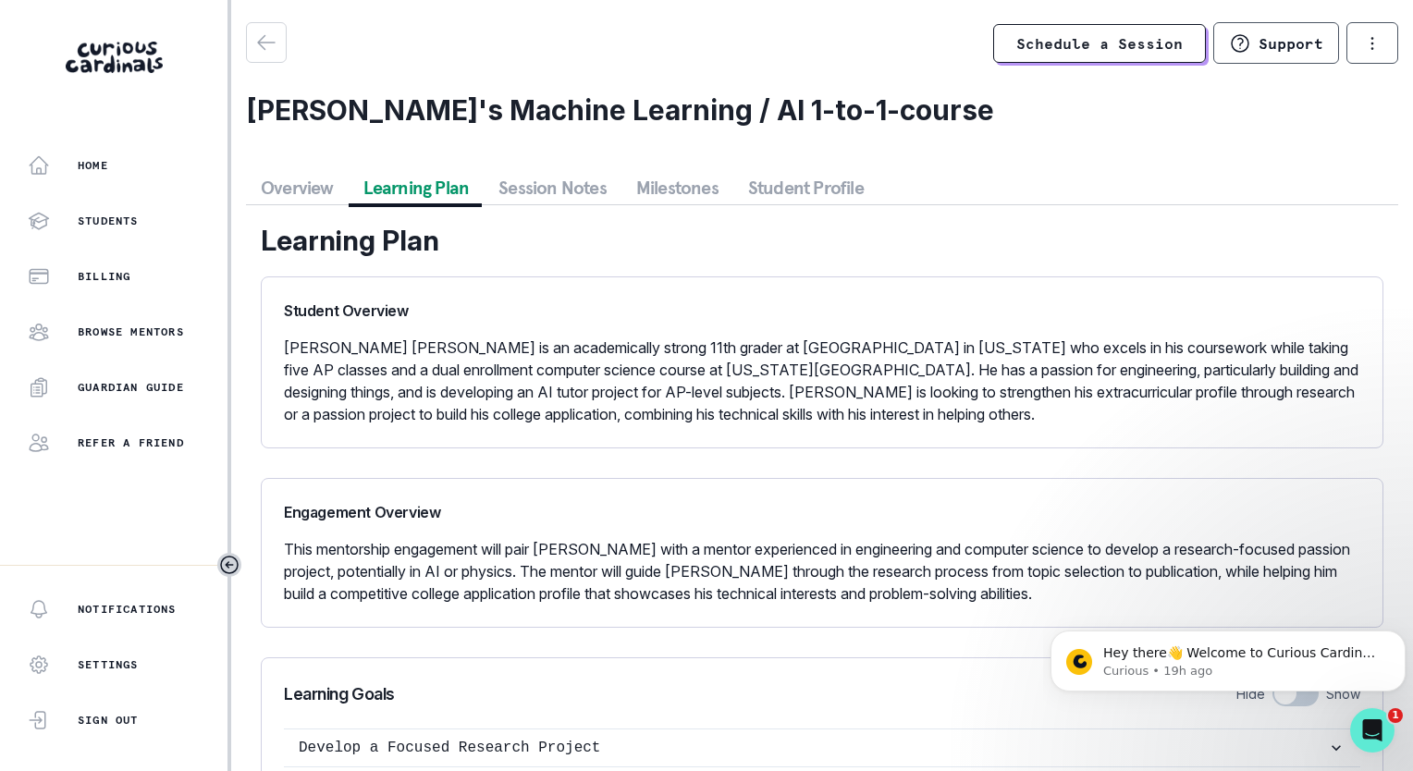
click at [310, 190] on button "Overview" at bounding box center [297, 187] width 103 height 33
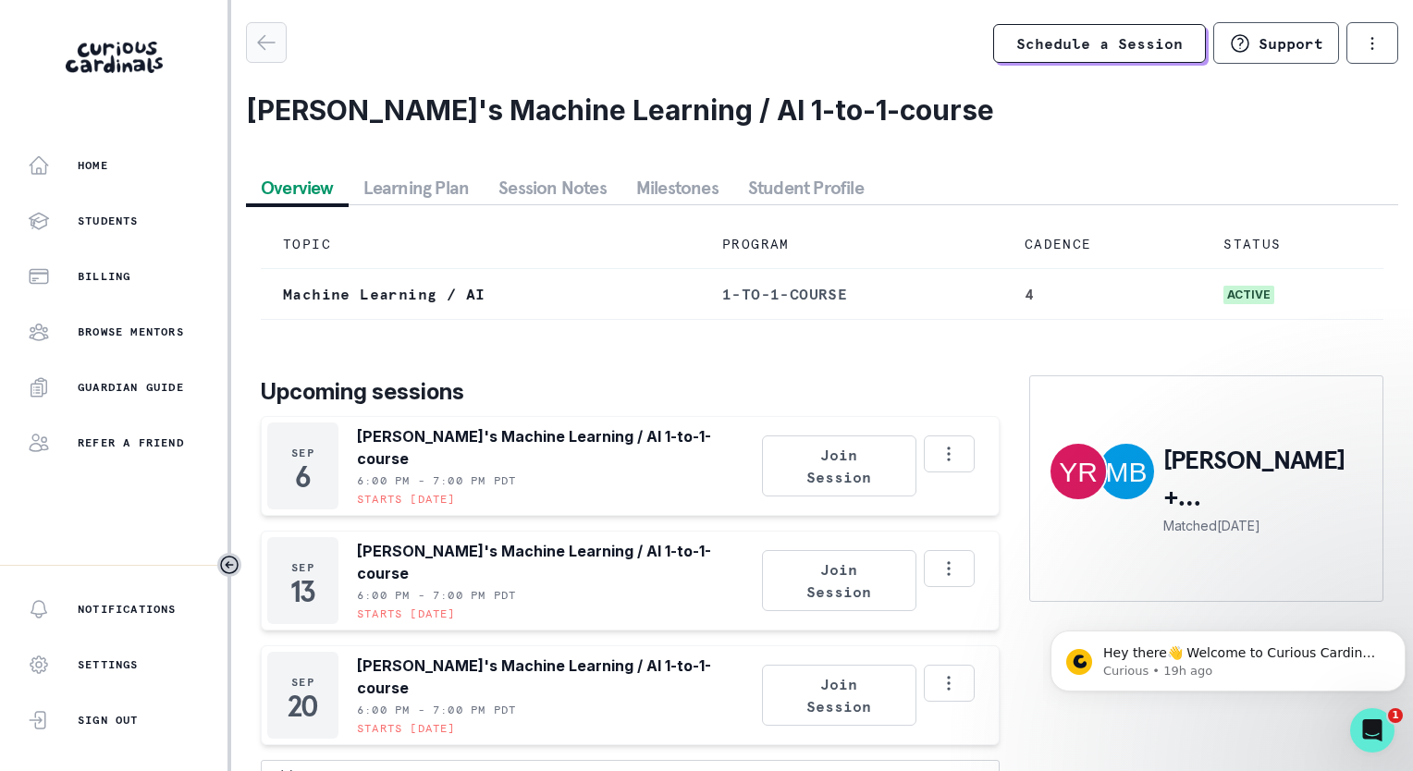
click at [263, 50] on icon "button" at bounding box center [266, 42] width 22 height 22
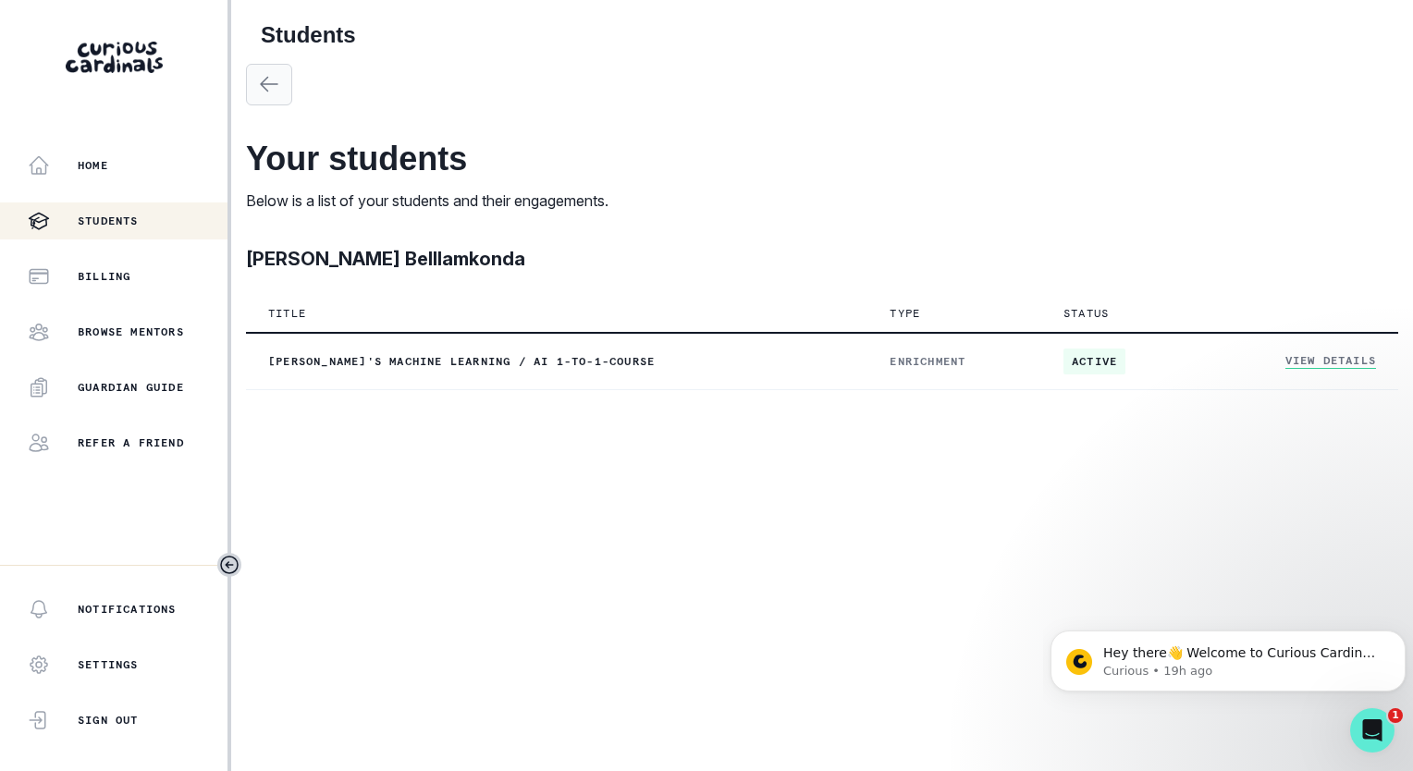
click at [270, 81] on icon "button" at bounding box center [269, 84] width 22 height 22
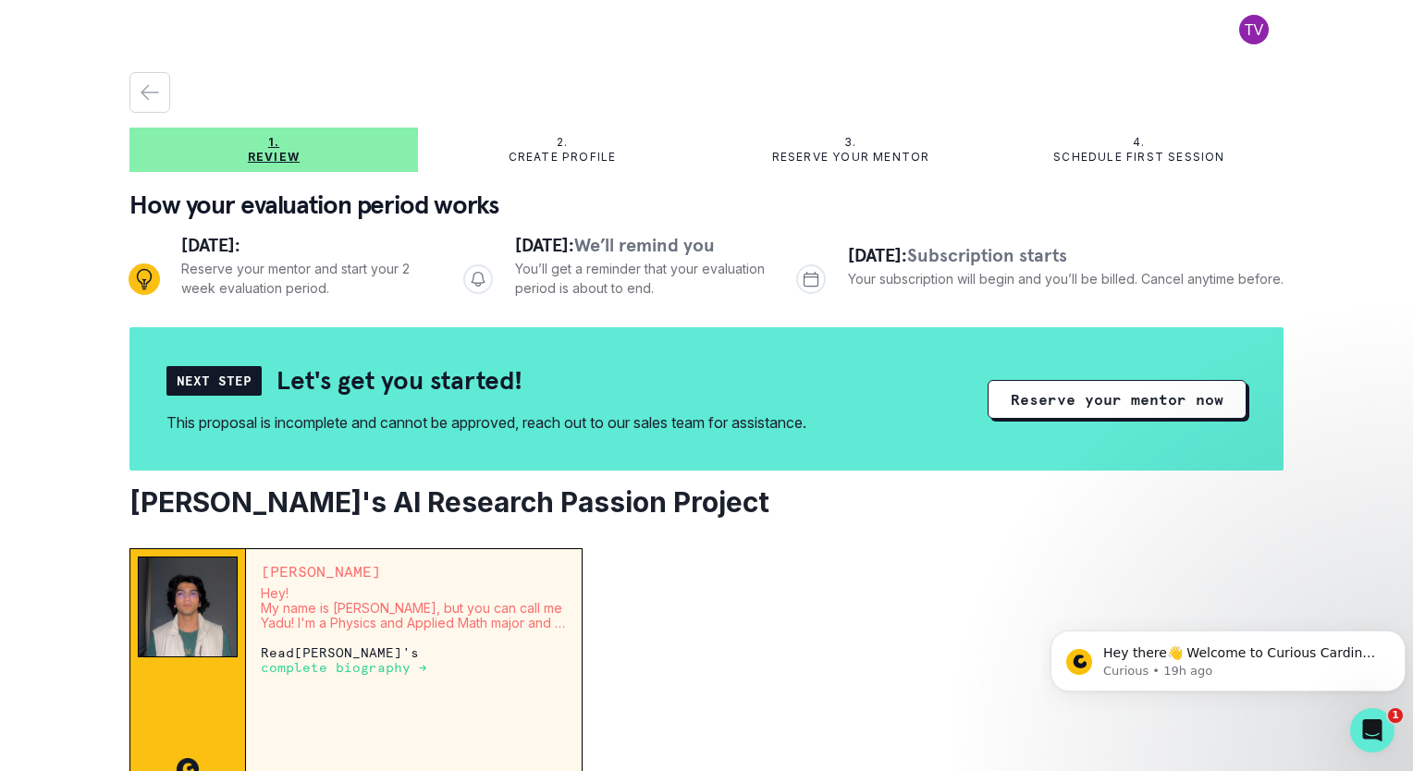
click at [577, 150] on p "Create profile" at bounding box center [563, 157] width 108 height 15
